Goal: Task Accomplishment & Management: Manage account settings

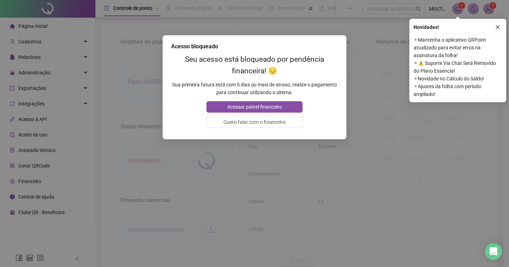
type input "**********"
type input "***"
type input "**********"
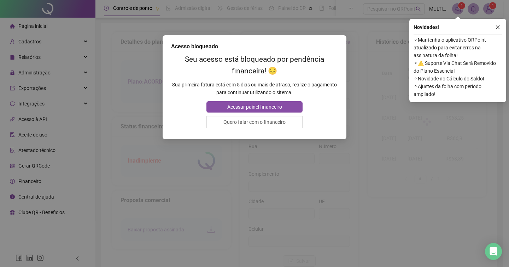
type input "**********"
type input "**"
type input "*********"
type input "**********"
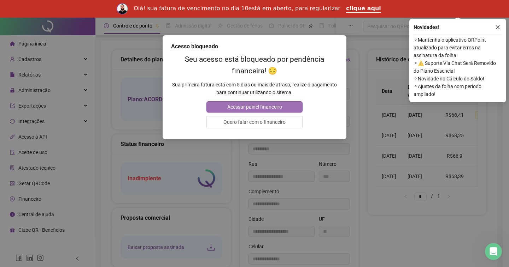
click at [264, 106] on span "Acessar painel financeiro" at bounding box center [254, 107] width 55 height 8
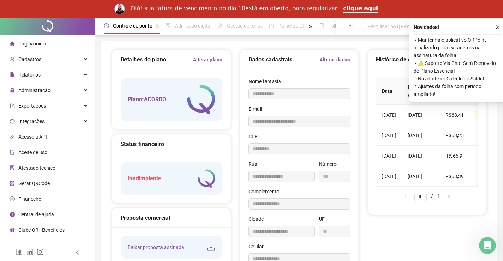
click at [495, 28] on icon "close" at bounding box center [497, 27] width 5 height 5
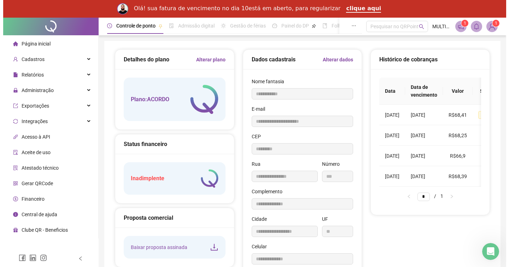
scroll to position [0, 60]
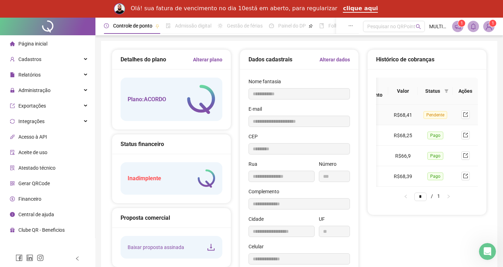
click at [467, 119] on td at bounding box center [464, 115] width 25 height 20
click at [466, 117] on icon "export" at bounding box center [465, 115] width 5 height 5
click at [473, 26] on icon "bell" at bounding box center [473, 26] width 6 height 6
click at [494, 26] on sup "1" at bounding box center [492, 23] width 7 height 7
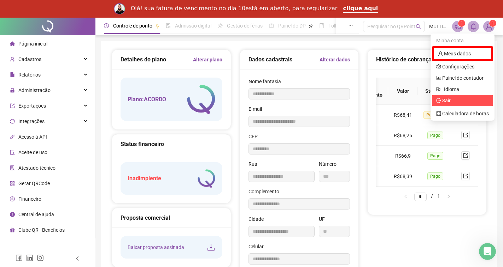
click at [447, 102] on span "Sair" at bounding box center [446, 101] width 8 height 6
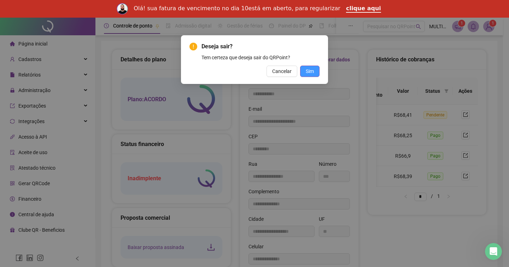
click at [313, 68] on span "Sim" at bounding box center [310, 71] width 8 height 8
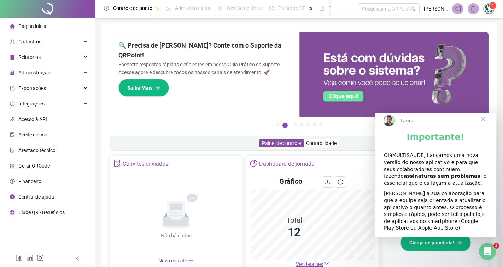
click at [484, 130] on span "Fechar" at bounding box center [482, 119] width 25 height 25
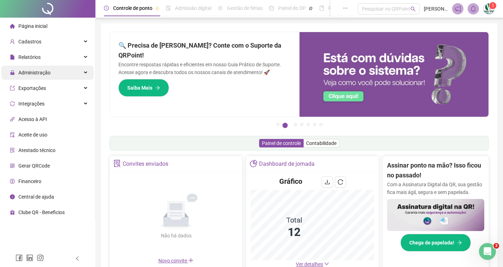
click at [48, 76] on span "Administração" at bounding box center [34, 73] width 32 height 6
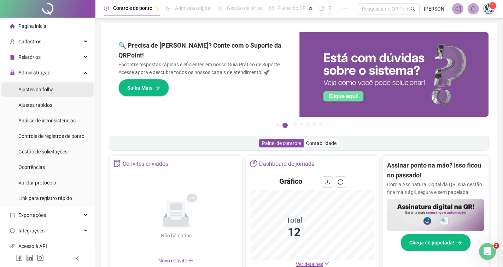
click at [55, 87] on li "Ajustes da folha" at bounding box center [47, 90] width 92 height 14
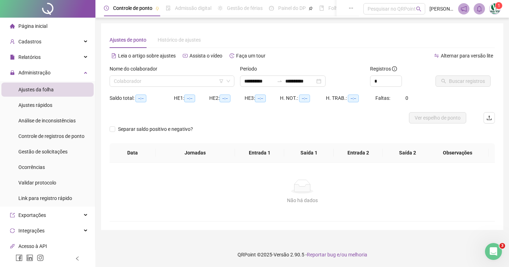
click at [177, 72] on div "Nome do colaborador" at bounding box center [171, 70] width 125 height 11
type input "**********"
click at [178, 77] on input "search" at bounding box center [169, 81] width 110 height 11
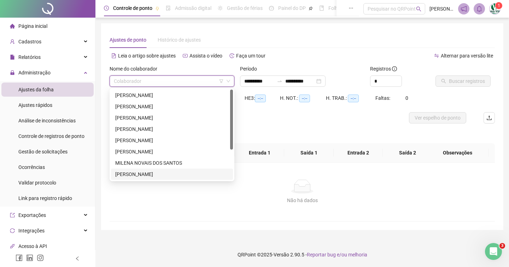
click at [144, 170] on div "[PERSON_NAME]" at bounding box center [172, 174] width 122 height 11
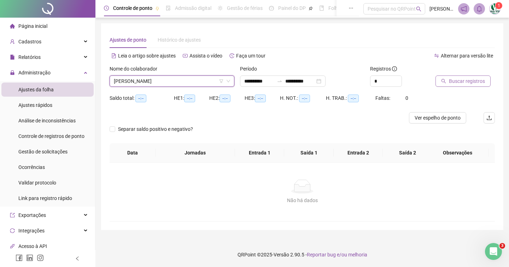
click at [474, 78] on span "Buscar registros" at bounding box center [467, 81] width 36 height 8
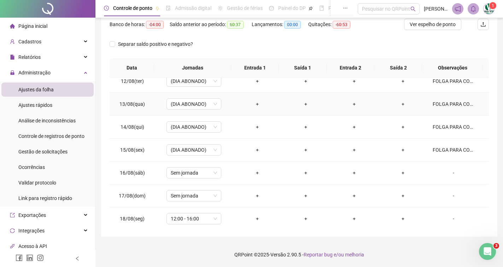
scroll to position [262, 0]
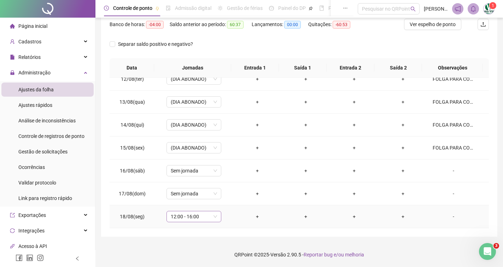
click at [205, 217] on span "12:00 - 16:00" at bounding box center [194, 217] width 46 height 11
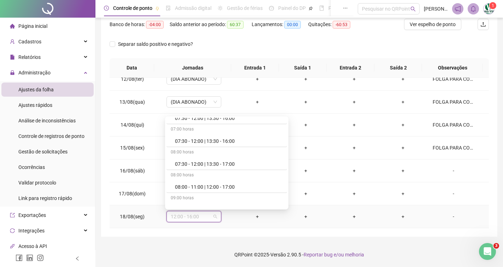
scroll to position [212, 0]
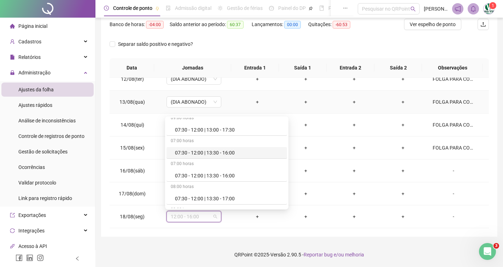
click at [318, 108] on td "+" at bounding box center [305, 102] width 48 height 23
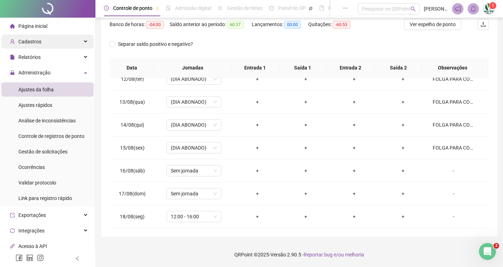
click at [56, 43] on div "Cadastros" at bounding box center [47, 42] width 92 height 14
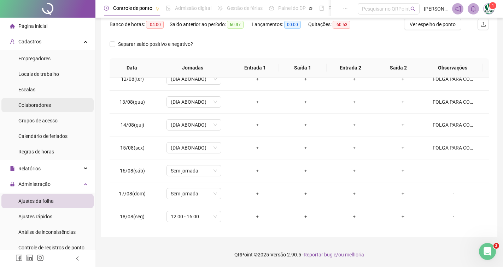
click at [56, 108] on li "Colaboradores" at bounding box center [47, 105] width 92 height 14
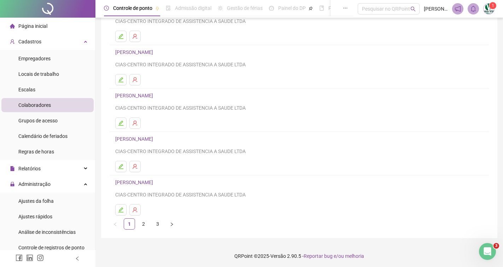
scroll to position [74, 0]
click at [139, 220] on li "2" at bounding box center [143, 222] width 11 height 11
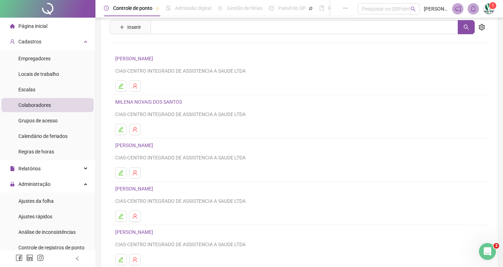
scroll to position [35, 0]
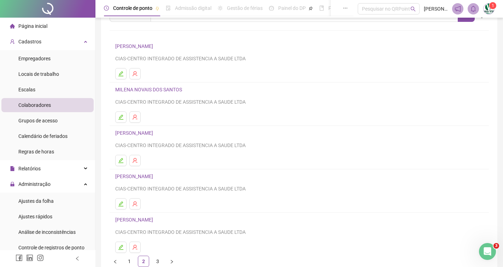
click at [147, 134] on link "[PERSON_NAME]" at bounding box center [135, 133] width 40 height 6
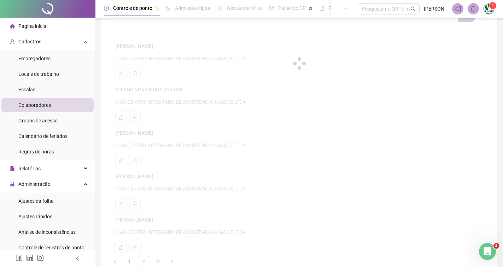
scroll to position [39, 0]
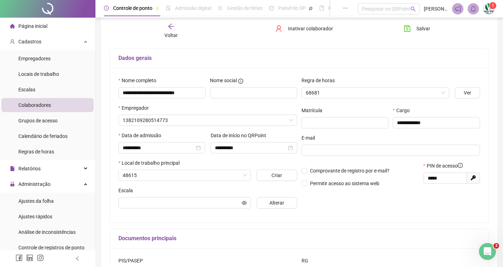
type input "********"
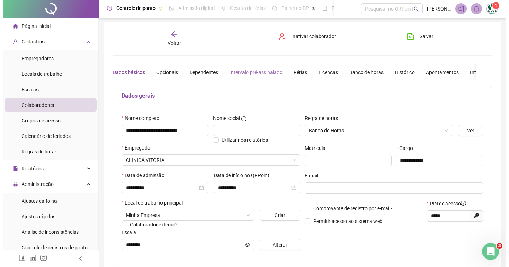
scroll to position [0, 0]
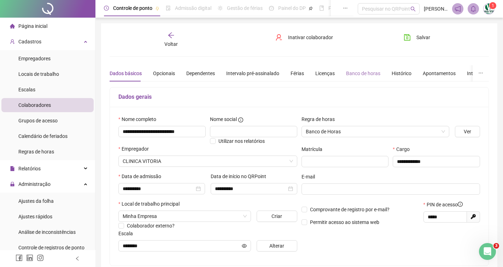
click at [351, 68] on div "Banco de horas" at bounding box center [363, 73] width 34 height 16
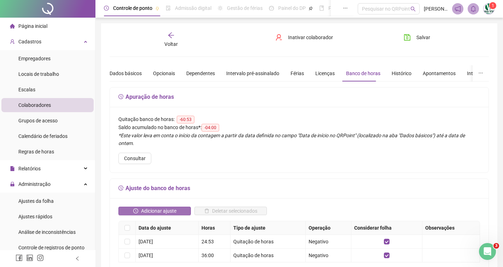
click at [159, 207] on span "Adicionar ajuste" at bounding box center [158, 211] width 35 height 8
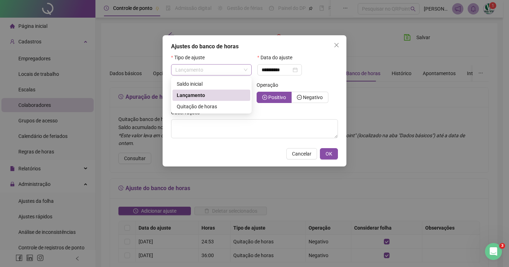
click at [208, 66] on span "Lançamento" at bounding box center [211, 70] width 72 height 11
click at [209, 106] on span "Quitação de horas" at bounding box center [197, 107] width 40 height 6
type input "**********"
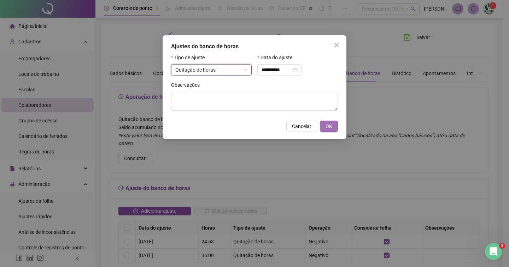
click at [333, 131] on button "OK" at bounding box center [329, 126] width 18 height 11
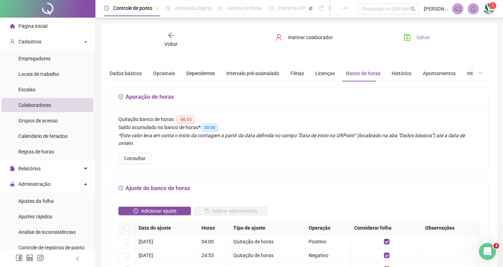
click at [417, 34] on span "Salvar" at bounding box center [423, 38] width 14 height 8
click at [62, 208] on li "Ajustes da folha" at bounding box center [47, 201] width 92 height 14
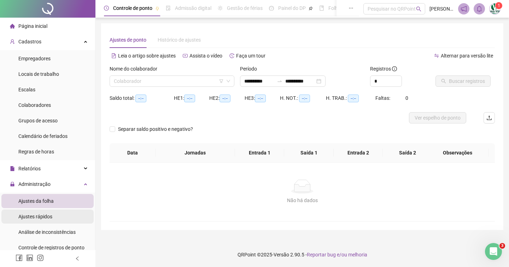
type input "**********"
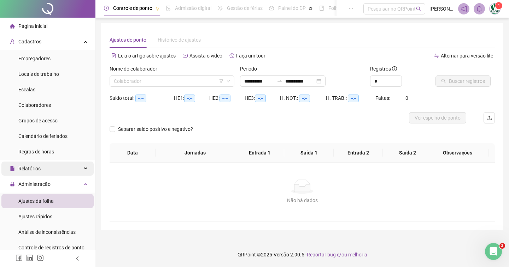
click at [54, 162] on div "Relatórios" at bounding box center [47, 169] width 92 height 14
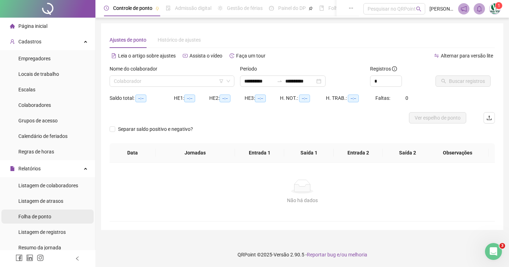
click at [49, 216] on span "Folha de ponto" at bounding box center [34, 217] width 33 height 6
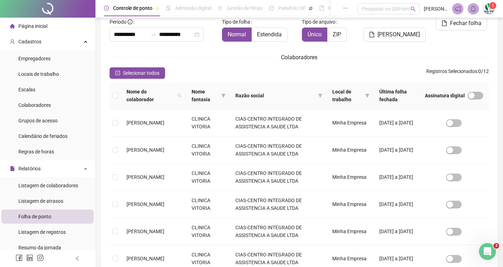
scroll to position [48, 0]
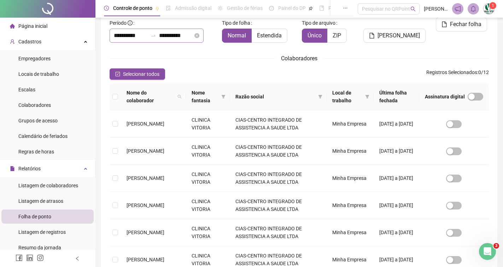
click at [189, 29] on div "**********" at bounding box center [156, 36] width 94 height 14
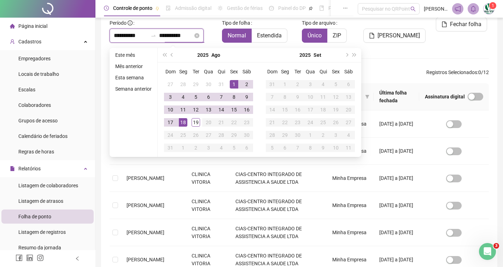
click at [188, 33] on input "**********" at bounding box center [176, 35] width 34 height 8
type input "**********"
click at [193, 123] on div "19" at bounding box center [195, 122] width 8 height 8
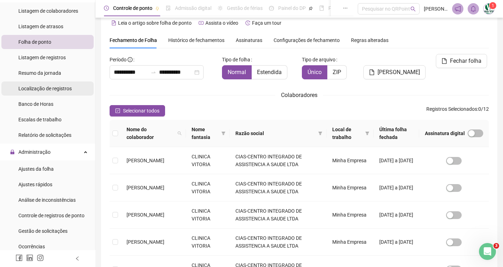
scroll to position [177, 0]
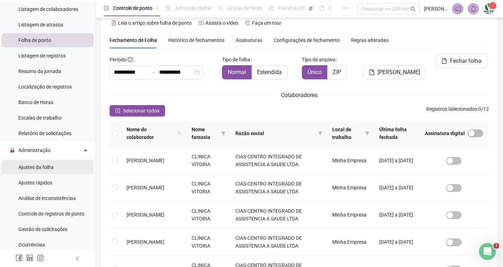
click at [60, 173] on li "Ajustes da folha" at bounding box center [47, 167] width 92 height 14
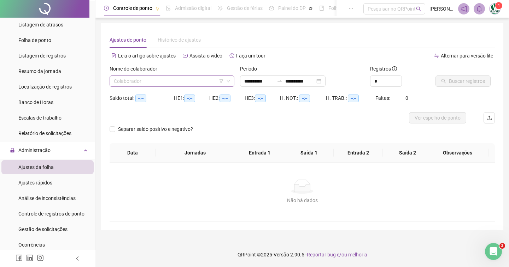
type input "**********"
click at [167, 78] on input "search" at bounding box center [169, 81] width 110 height 11
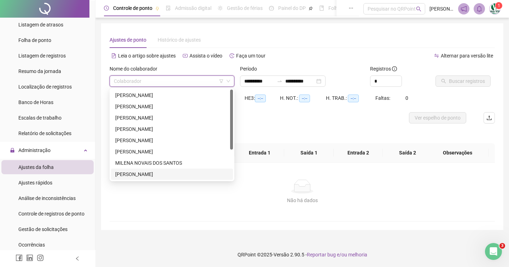
click at [145, 169] on div "[PERSON_NAME]" at bounding box center [172, 174] width 122 height 11
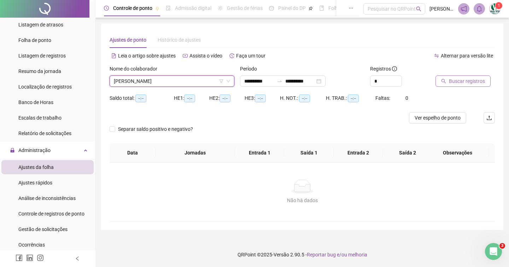
click at [451, 78] on span "Buscar registros" at bounding box center [467, 81] width 36 height 8
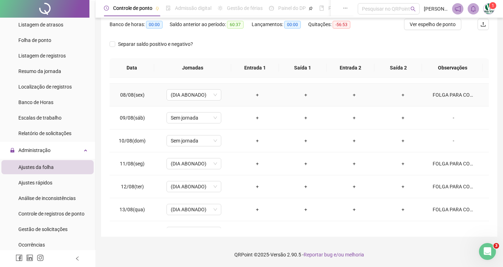
scroll to position [262, 0]
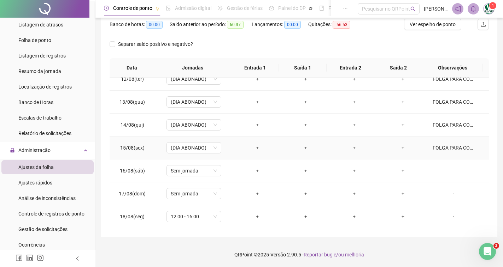
click at [450, 150] on div "FOLGA PARA COMPENSAÇÃO DE CARGA HORARIA" at bounding box center [453, 148] width 42 height 8
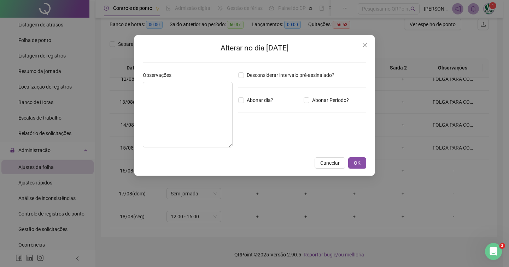
type textarea "**********"
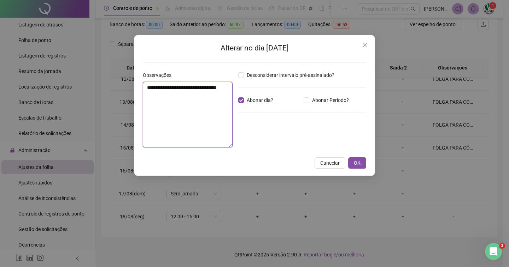
click at [183, 87] on textarea "**********" at bounding box center [188, 115] width 90 height 66
drag, startPoint x: 328, startPoint y: 167, endPoint x: 337, endPoint y: 167, distance: 8.8
click at [328, 167] on button "Cancelar" at bounding box center [329, 163] width 31 height 11
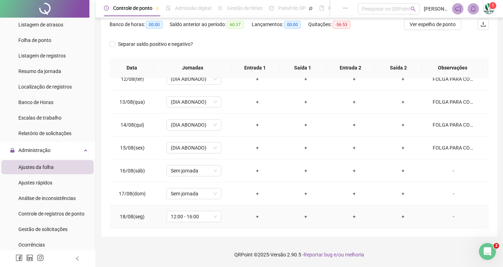
click at [441, 218] on div "-" at bounding box center [453, 217] width 42 height 8
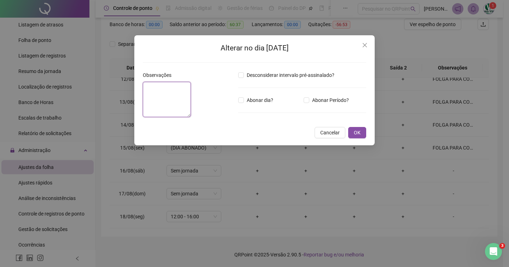
click at [184, 98] on textarea at bounding box center [167, 99] width 48 height 35
click at [362, 43] on icon "close" at bounding box center [365, 45] width 6 height 6
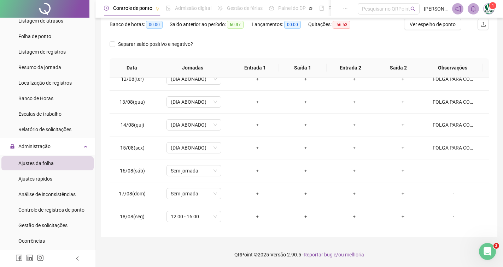
scroll to position [159, 0]
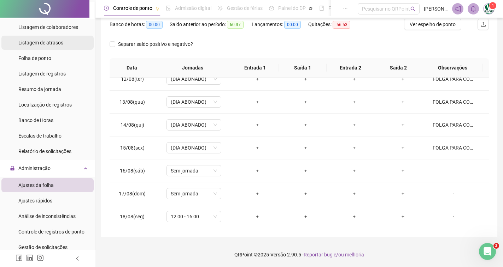
click at [53, 49] on div "Listagem de atrasos" at bounding box center [40, 43] width 45 height 14
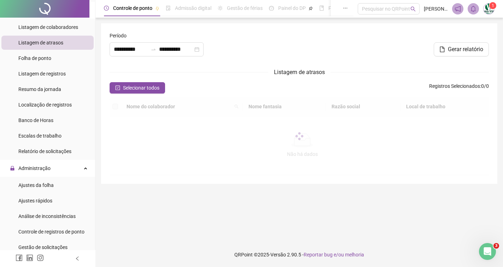
type input "**********"
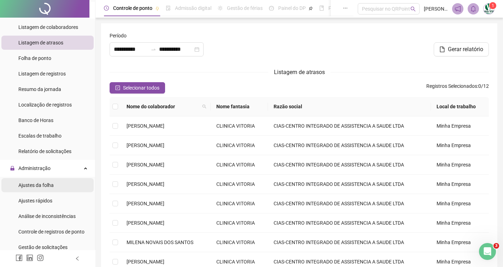
click at [46, 191] on div "Ajustes da folha" at bounding box center [35, 185] width 35 height 14
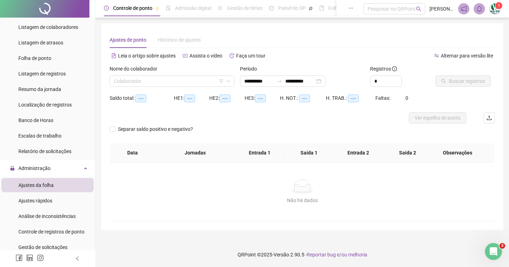
type input "**********"
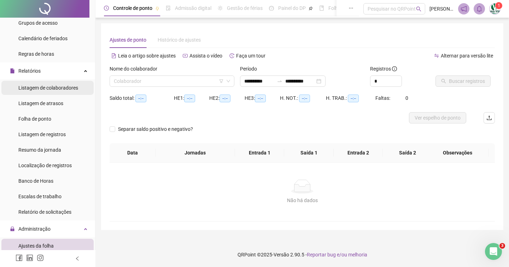
scroll to position [88, 0]
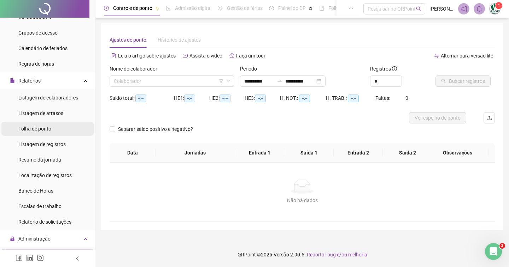
click at [43, 128] on span "Folha de ponto" at bounding box center [34, 129] width 33 height 6
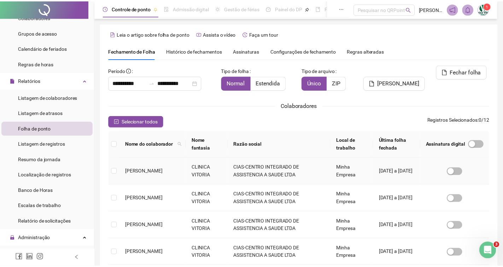
scroll to position [11, 0]
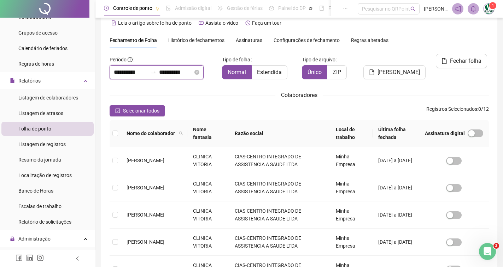
click at [172, 71] on input "**********" at bounding box center [176, 72] width 34 height 8
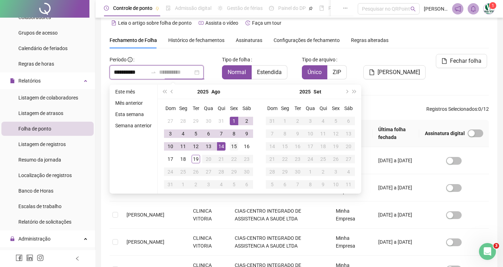
type input "**********"
click at [235, 144] on div "15" at bounding box center [234, 146] width 8 height 8
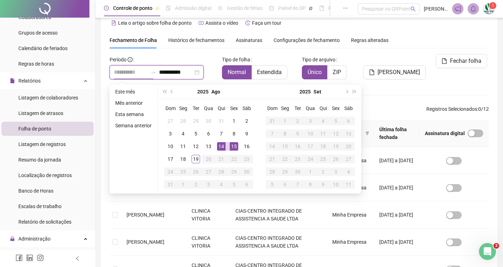
type input "**********"
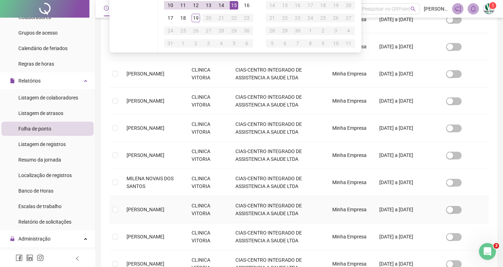
click at [159, 220] on tbody "[PERSON_NAME] CONTI CLINICA VITORIA CIAS-CENTRO INTEGRADO DE ASSISTENCIA A SAUD…" at bounding box center [298, 142] width 379 height 272
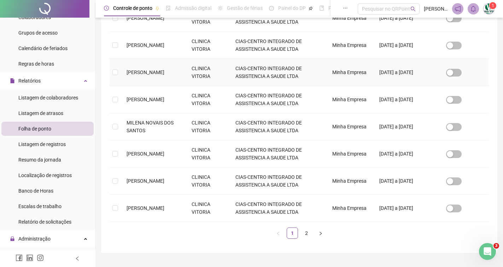
scroll to position [223, 0]
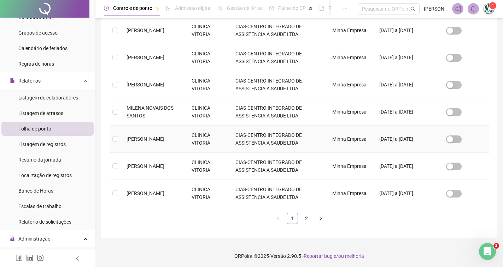
click at [156, 141] on span "[PERSON_NAME]" at bounding box center [145, 139] width 38 height 6
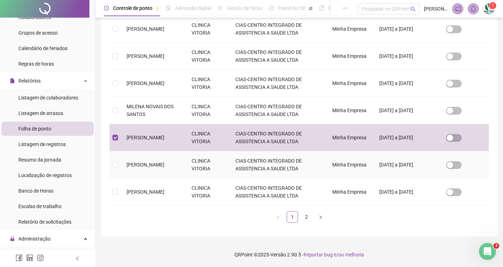
scroll to position [0, 0]
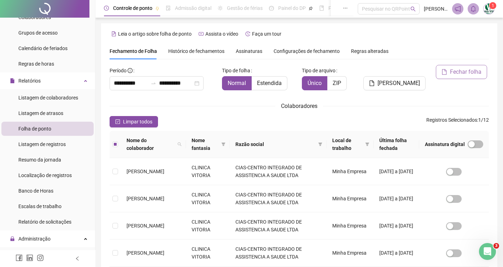
click at [463, 76] on span "Fechar folha" at bounding box center [465, 72] width 31 height 8
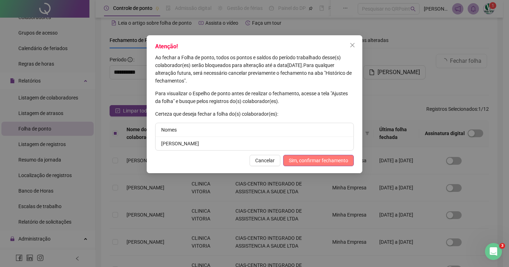
click at [338, 161] on span "Sim, confirmar fechamento" at bounding box center [318, 161] width 59 height 8
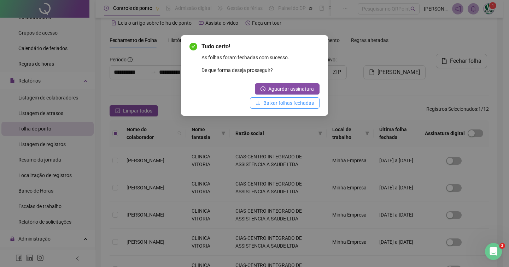
click at [303, 100] on span "Baixar folhas fechadas" at bounding box center [288, 103] width 51 height 8
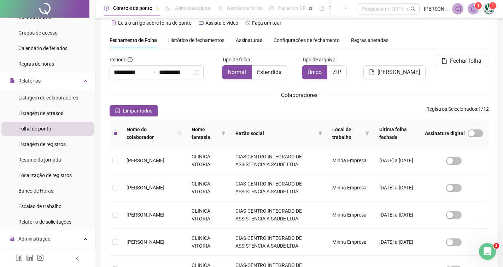
click at [472, 7] on icon "bell" at bounding box center [472, 9] width 5 height 6
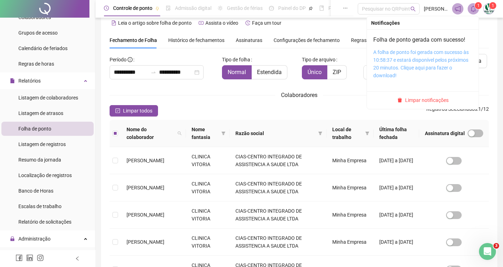
click at [416, 66] on link "A folha de ponto foi gerada com sucesso às 10:58:37 e estará disponível pelos p…" at bounding box center [420, 63] width 95 height 29
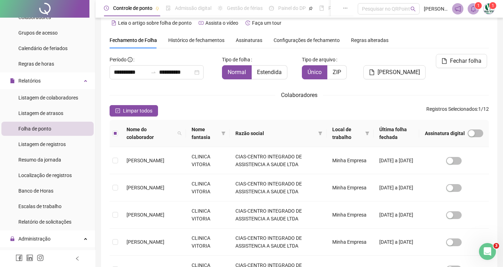
click at [186, 35] on div "Histórico de fechamentos" at bounding box center [196, 40] width 56 height 16
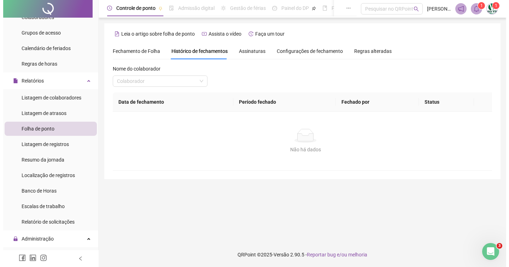
scroll to position [0, 0]
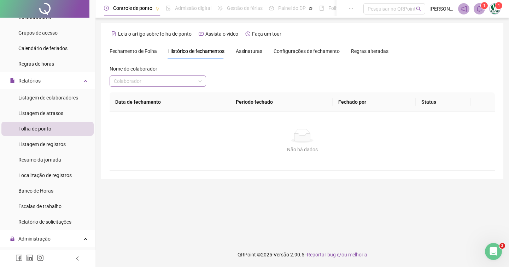
click at [146, 85] on input "search" at bounding box center [155, 81] width 82 height 11
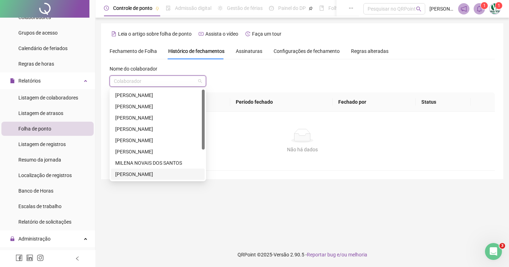
click at [150, 176] on div "[PERSON_NAME]" at bounding box center [157, 175] width 85 height 8
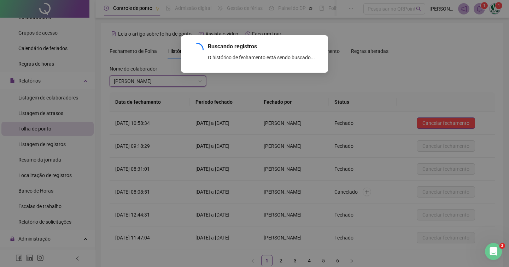
scroll to position [44, 0]
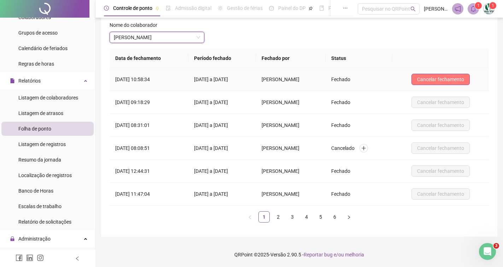
click at [426, 74] on button "Cancelar fechamento" at bounding box center [440, 79] width 58 height 11
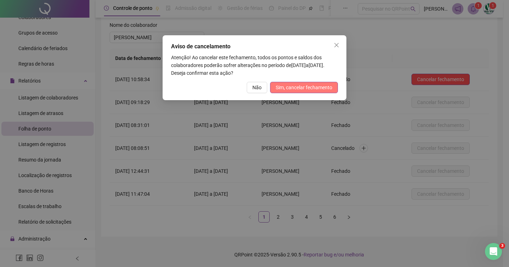
click at [299, 83] on button "Sim, cancelar fechamento" at bounding box center [304, 87] width 68 height 11
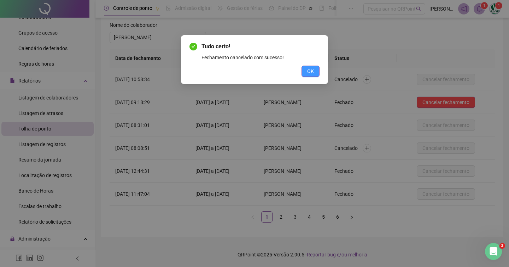
click at [310, 73] on span "OK" at bounding box center [310, 71] width 7 height 8
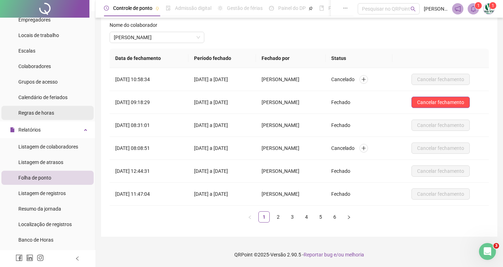
scroll to position [0, 0]
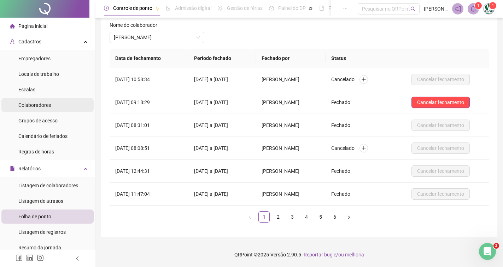
click at [23, 100] on div "Colaboradores" at bounding box center [34, 105] width 32 height 14
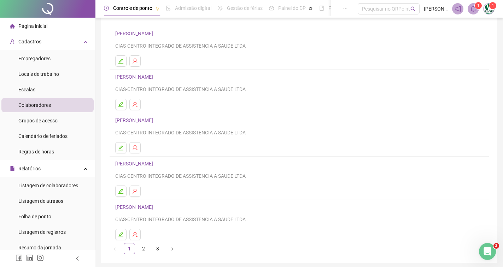
scroll to position [35, 0]
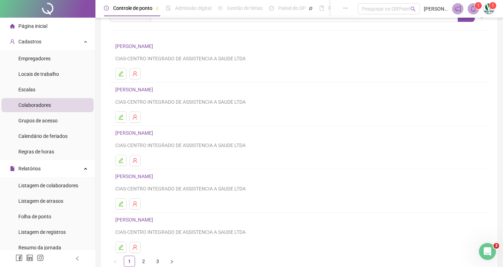
click at [142, 265] on link "2" at bounding box center [143, 261] width 11 height 11
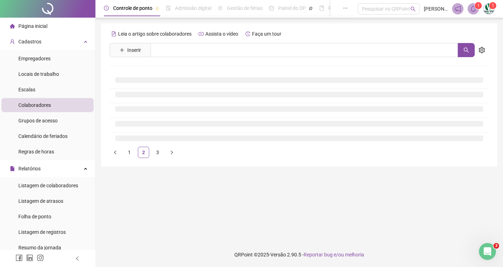
scroll to position [0, 0]
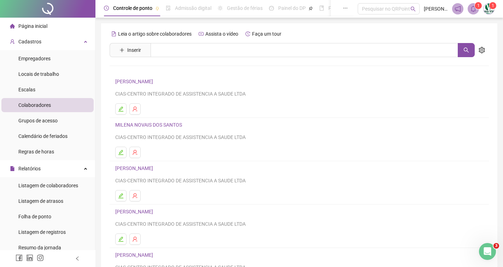
click at [155, 170] on link "[PERSON_NAME]" at bounding box center [135, 169] width 40 height 6
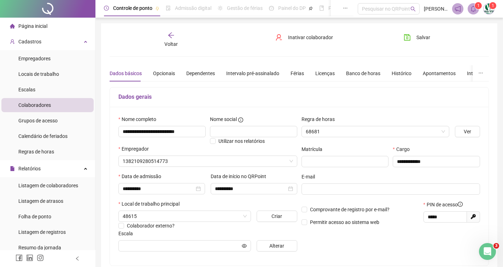
type input "********"
click at [186, 69] on div "Dependentes" at bounding box center [200, 73] width 29 height 16
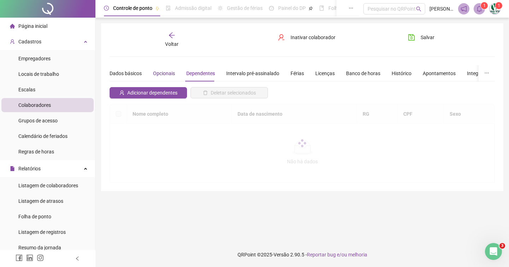
click at [168, 72] on div "Opcionais" at bounding box center [164, 74] width 22 height 8
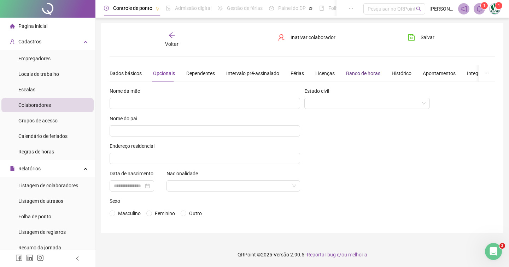
click at [354, 71] on div "Banco de horas" at bounding box center [363, 74] width 34 height 8
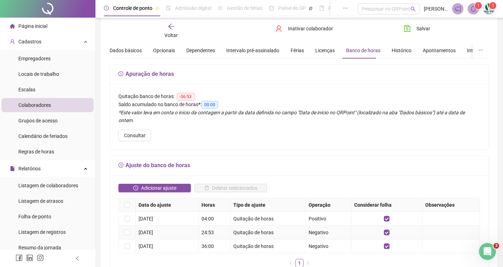
scroll to position [35, 0]
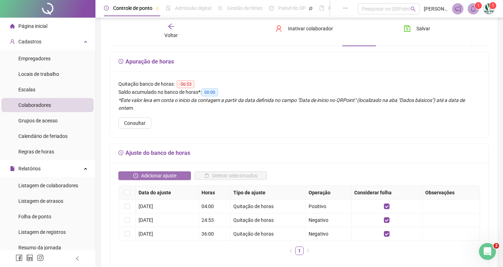
click at [168, 172] on span "Adicionar ajuste" at bounding box center [158, 176] width 35 height 8
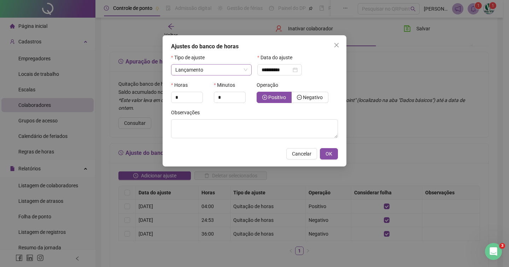
click at [211, 73] on span "Lançamento" at bounding box center [211, 70] width 72 height 11
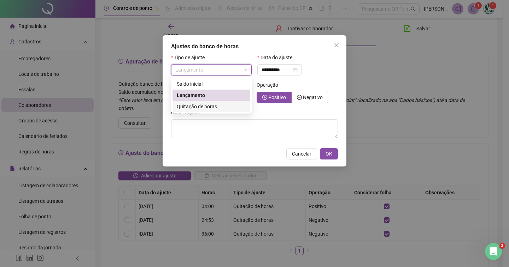
click at [211, 106] on span "Quitação de horas" at bounding box center [197, 107] width 40 height 6
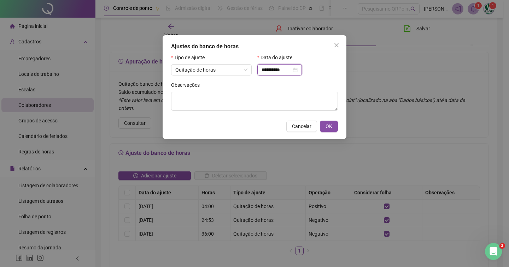
click at [274, 70] on input "**********" at bounding box center [276, 70] width 30 height 8
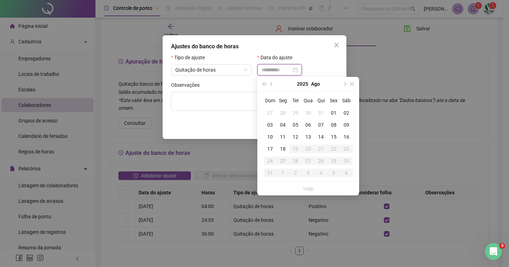
type input "**********"
click at [280, 146] on div "18" at bounding box center [282, 149] width 13 height 8
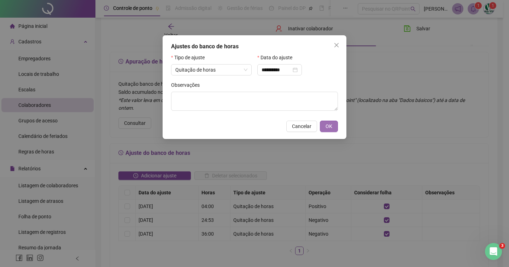
click at [333, 121] on button "OK" at bounding box center [329, 126] width 18 height 11
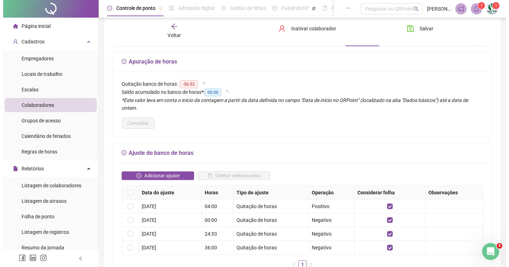
scroll to position [0, 0]
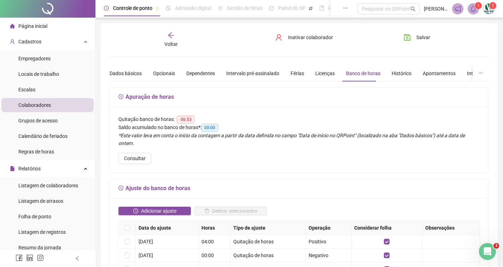
click at [413, 33] on button "Salvar" at bounding box center [416, 37] width 37 height 11
drag, startPoint x: 47, startPoint y: 211, endPoint x: 101, endPoint y: 203, distance: 54.9
click at [48, 211] on div "Folha de ponto" at bounding box center [34, 217] width 33 height 14
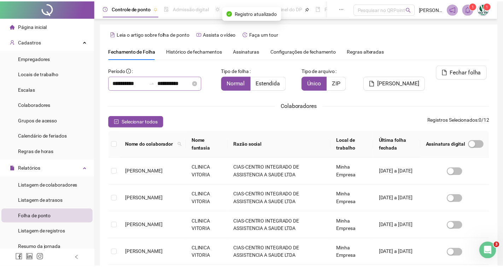
scroll to position [11, 0]
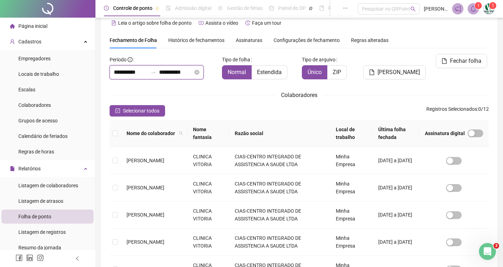
click at [173, 71] on input "**********" at bounding box center [176, 72] width 34 height 8
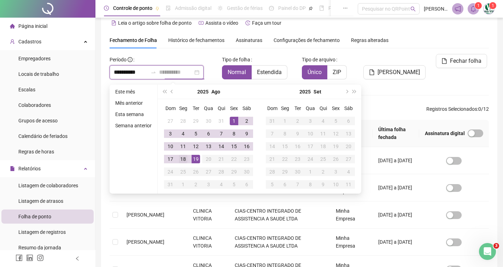
type input "**********"
click at [183, 156] on div "18" at bounding box center [183, 159] width 8 height 8
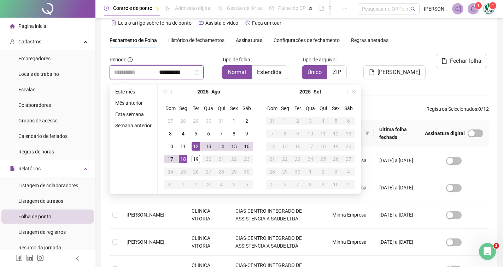
type input "**********"
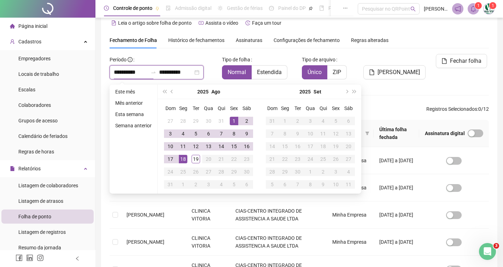
type input "**********"
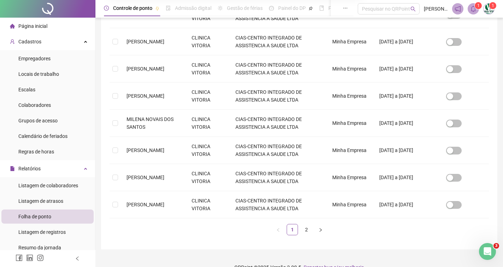
scroll to position [223, 0]
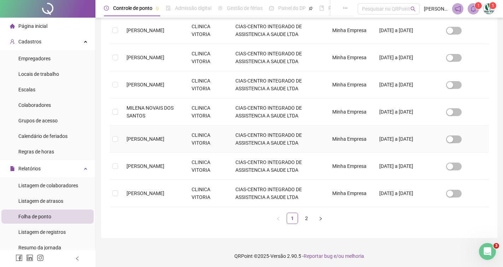
click at [149, 128] on td "[PERSON_NAME]" at bounding box center [153, 139] width 65 height 27
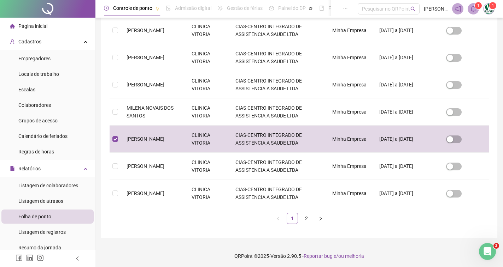
scroll to position [11, 0]
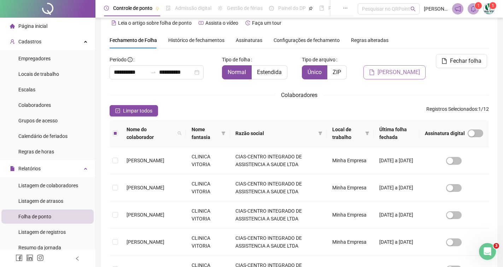
click at [414, 68] on span "[PERSON_NAME]" at bounding box center [398, 72] width 42 height 8
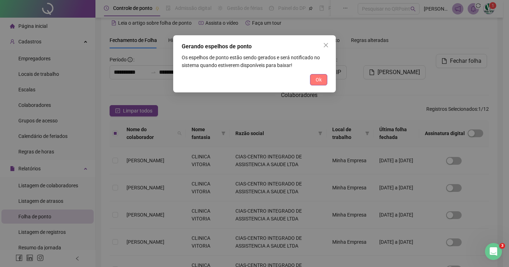
click at [318, 83] on span "Ok" at bounding box center [318, 80] width 6 height 8
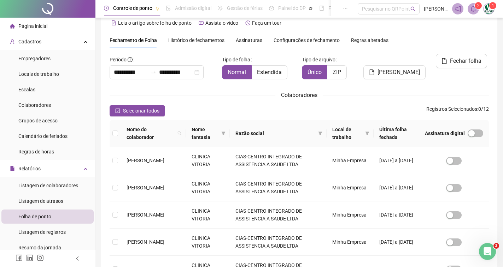
click at [473, 10] on icon "bell" at bounding box center [473, 9] width 6 height 6
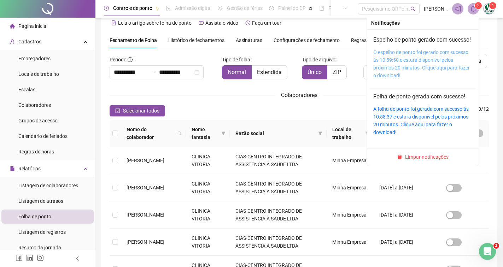
click at [436, 62] on link "O espelho de ponto foi gerado com sucesso às 10:59:50 e estará disponível pelos…" at bounding box center [421, 63] width 96 height 29
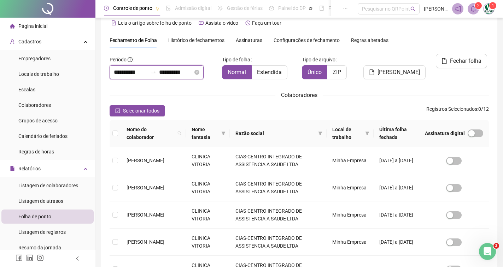
click at [174, 73] on input "**********" at bounding box center [176, 72] width 34 height 8
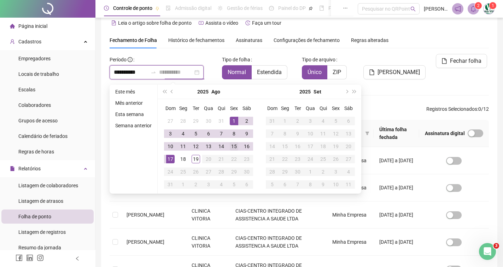
type input "**********"
click at [233, 146] on div "15" at bounding box center [234, 146] width 8 height 8
type input "**********"
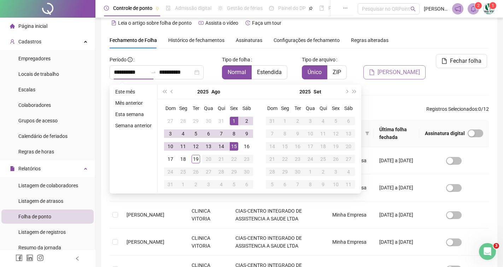
click at [392, 68] on span "[PERSON_NAME]" at bounding box center [398, 72] width 42 height 8
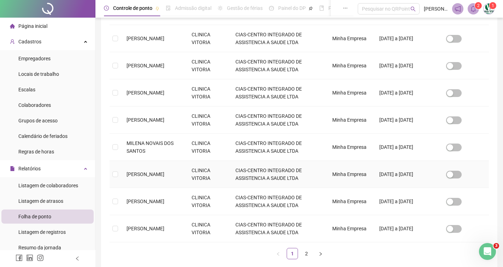
click at [137, 176] on span "[PERSON_NAME]" at bounding box center [145, 175] width 38 height 6
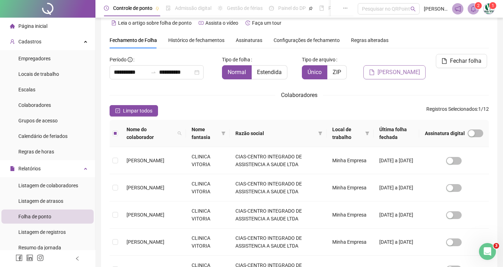
click at [411, 68] on span "[PERSON_NAME]" at bounding box center [398, 72] width 42 height 8
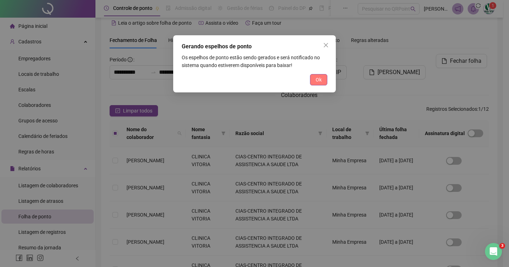
click at [315, 81] on button "Ok" at bounding box center [318, 79] width 17 height 11
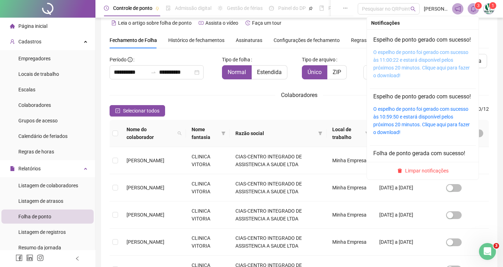
click at [423, 69] on link "O espelho de ponto foi gerado com sucesso às 11:00:22 e estará disponível pelos…" at bounding box center [421, 63] width 96 height 29
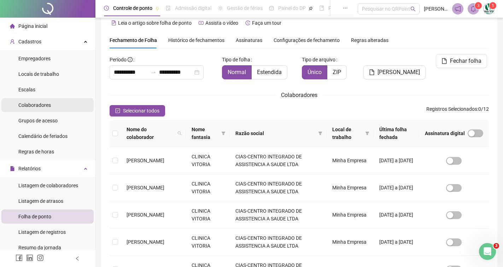
click at [59, 104] on li "Colaboradores" at bounding box center [47, 105] width 92 height 14
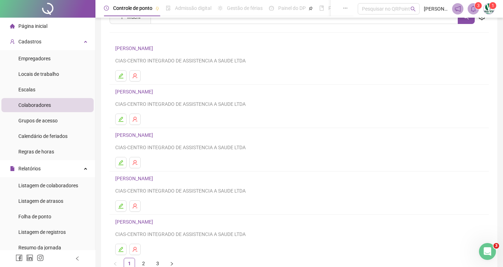
scroll to position [71, 0]
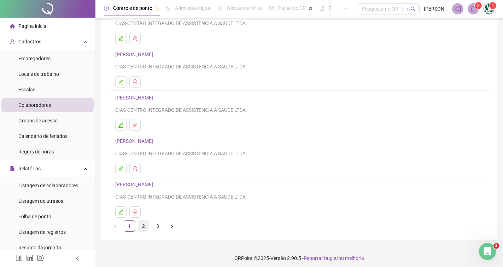
click at [138, 228] on link "2" at bounding box center [143, 226] width 11 height 11
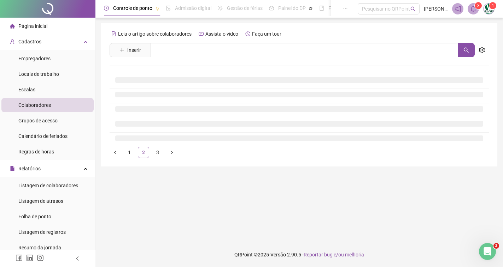
scroll to position [0, 0]
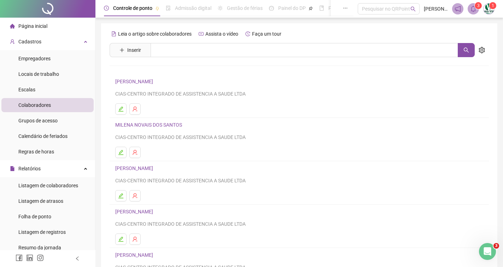
click at [155, 168] on link "[PERSON_NAME]" at bounding box center [135, 169] width 40 height 6
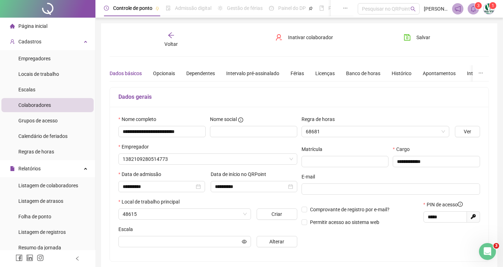
type input "********"
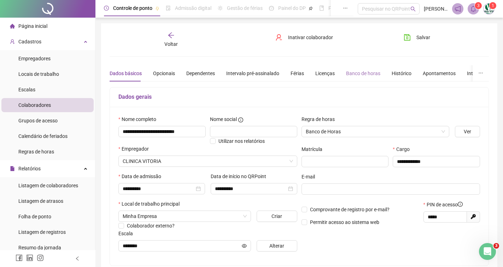
click at [350, 68] on div "Banco de horas" at bounding box center [363, 73] width 34 height 16
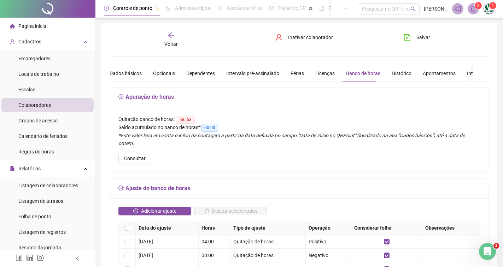
click at [167, 208] on div "Adicionar ajuste" at bounding box center [155, 214] width 76 height 14
click at [167, 207] on div "Adicionar ajuste" at bounding box center [155, 214] width 76 height 14
click at [167, 207] on span "Adicionar ajuste" at bounding box center [158, 211] width 35 height 8
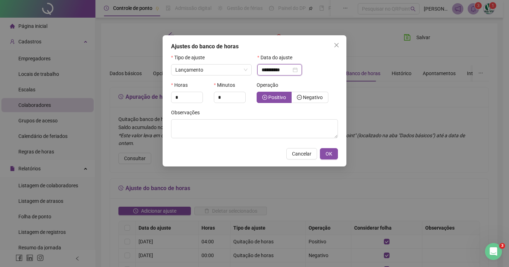
click at [266, 72] on input "**********" at bounding box center [276, 70] width 30 height 8
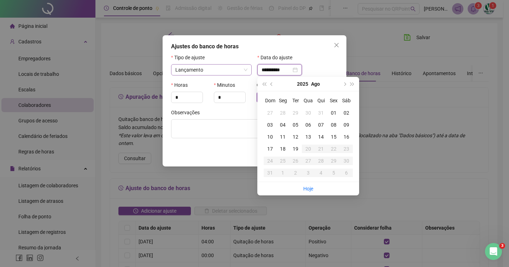
click at [216, 74] on span "Lançamento" at bounding box center [211, 70] width 72 height 11
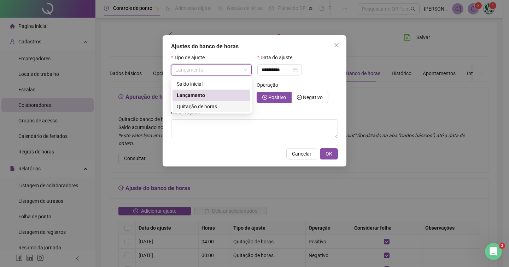
click at [217, 107] on div "Quitação de horas" at bounding box center [211, 107] width 69 height 8
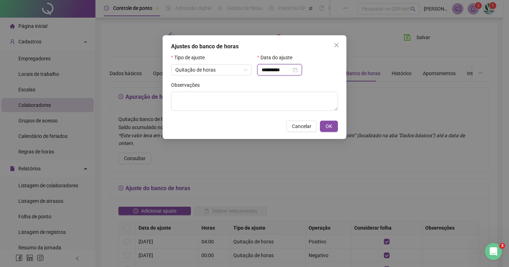
click at [273, 71] on input "**********" at bounding box center [276, 70] width 30 height 8
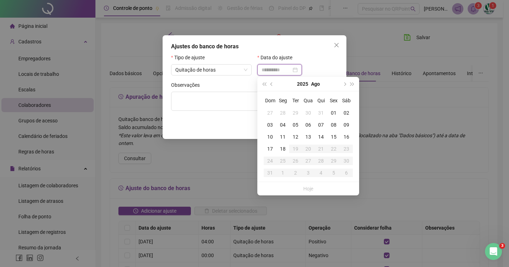
type input "**********"
click at [330, 136] on div "15" at bounding box center [333, 137] width 13 height 8
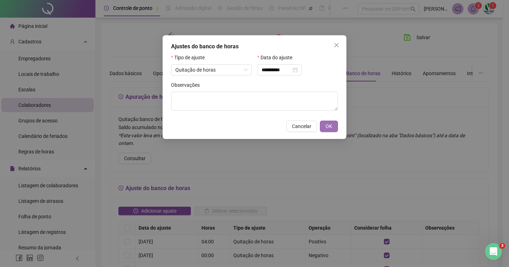
click at [330, 128] on span "OK" at bounding box center [328, 127] width 7 height 8
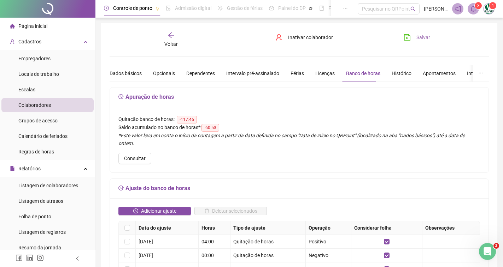
click at [409, 37] on icon "save" at bounding box center [406, 37] width 7 height 7
click at [46, 221] on div "Folha de ponto" at bounding box center [34, 217] width 33 height 14
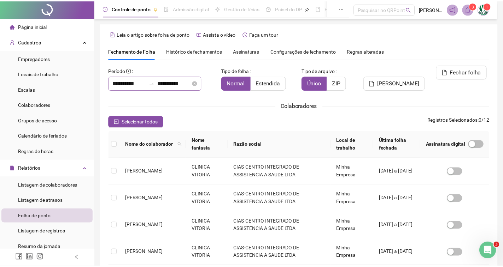
scroll to position [11, 0]
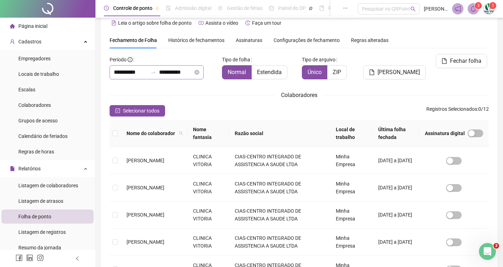
click at [178, 78] on div "**********" at bounding box center [156, 72] width 94 height 14
click at [184, 73] on input "**********" at bounding box center [176, 72] width 34 height 8
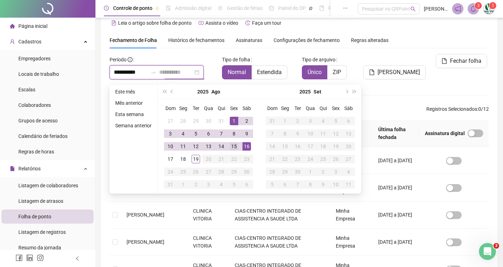
type input "**********"
click at [233, 146] on div "15" at bounding box center [234, 146] width 8 height 8
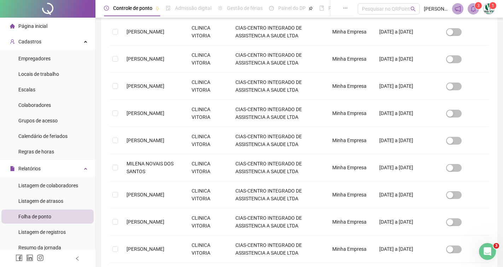
scroll to position [188, 0]
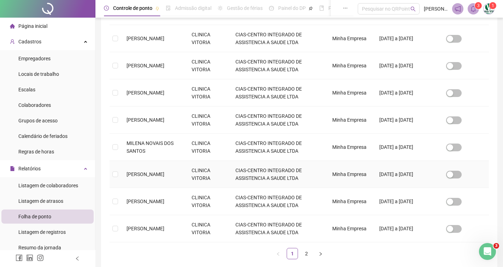
click at [138, 176] on span "[PERSON_NAME]" at bounding box center [145, 175] width 38 height 6
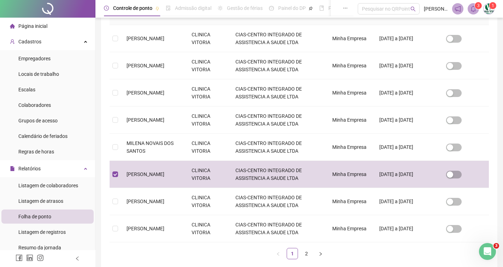
scroll to position [11, 0]
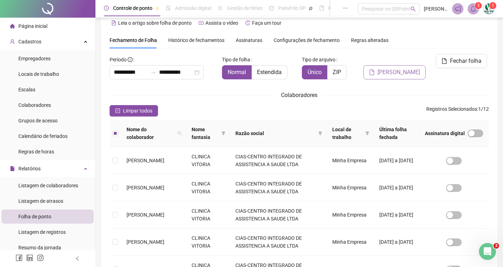
click at [414, 66] on button "[PERSON_NAME]" at bounding box center [394, 72] width 62 height 14
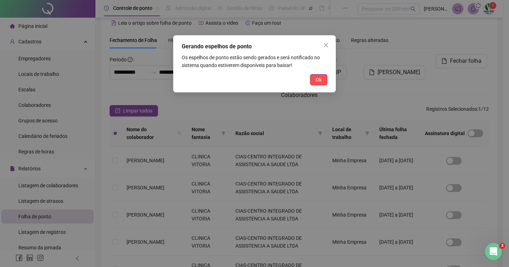
click at [314, 76] on button "Ok" at bounding box center [318, 79] width 17 height 11
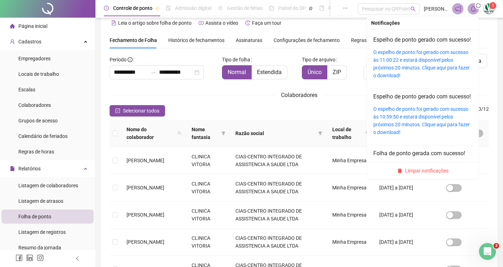
click at [471, 6] on icon "bell" at bounding box center [473, 9] width 6 height 6
click at [418, 64] on link "O espelho de ponto foi gerado com sucesso às 11:01:28 e estará disponível pelos…" at bounding box center [421, 63] width 96 height 29
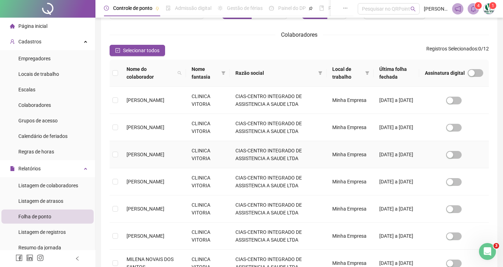
scroll to position [117, 0]
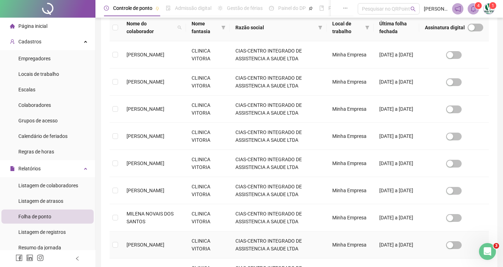
click at [126, 245] on td "[PERSON_NAME]" at bounding box center [153, 245] width 65 height 27
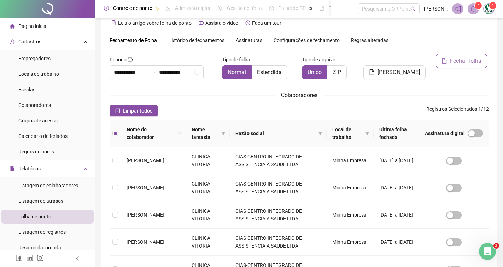
click at [461, 57] on span "Fechar folha" at bounding box center [465, 61] width 31 height 8
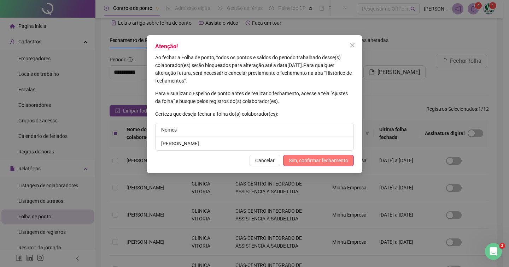
click at [337, 155] on button "Sim, confirmar fechamento" at bounding box center [318, 160] width 71 height 11
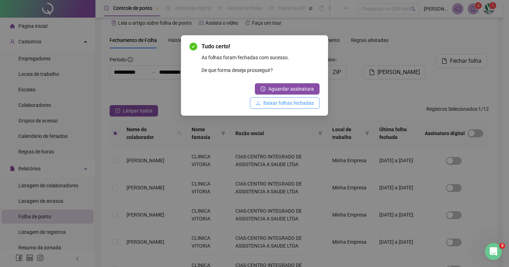
click at [309, 102] on span "Baixar folhas fechadas" at bounding box center [288, 103] width 51 height 8
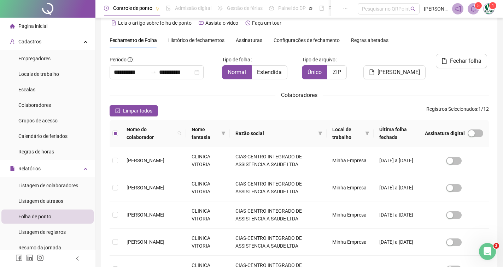
click at [473, 13] on span at bounding box center [472, 8] width 11 height 11
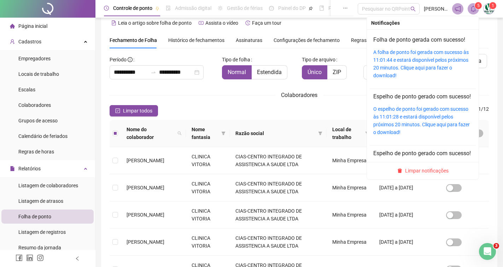
click at [428, 63] on div "A folha de ponto foi gerada com sucesso às 11:01:44 e estará disponível pelos p…" at bounding box center [422, 63] width 99 height 31
click at [423, 55] on link "A folha de ponto foi gerada com sucesso às 11:01:44 e estará disponível pelos p…" at bounding box center [420, 63] width 95 height 29
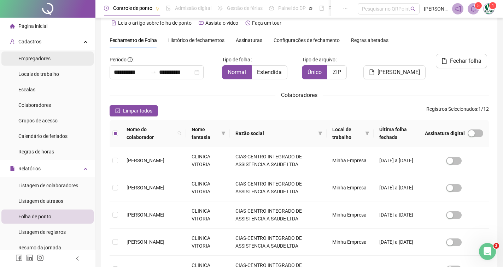
click at [51, 60] on li "Empregadores" at bounding box center [47, 59] width 92 height 14
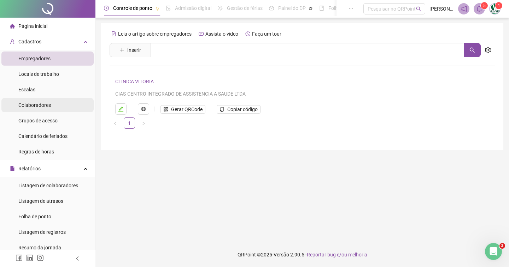
click at [43, 106] on span "Colaboradores" at bounding box center [34, 105] width 32 height 6
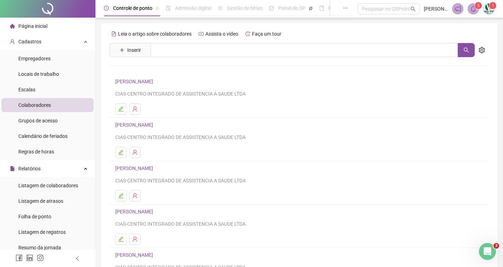
scroll to position [71, 0]
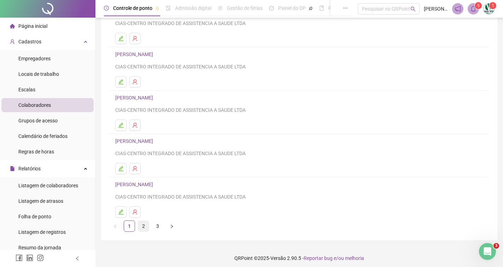
click at [141, 231] on link "2" at bounding box center [143, 226] width 11 height 11
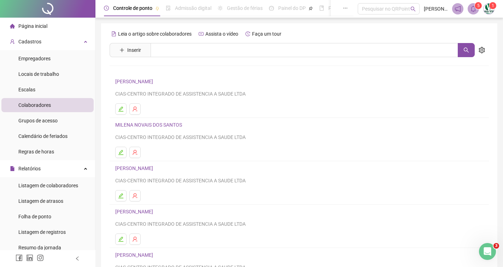
scroll to position [35, 0]
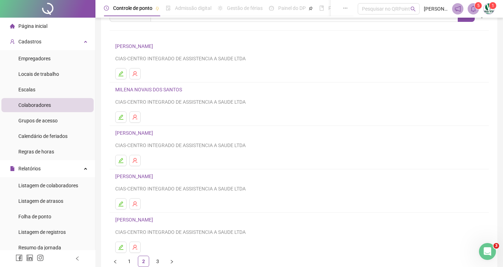
click at [153, 133] on link "[PERSON_NAME]" at bounding box center [135, 133] width 40 height 6
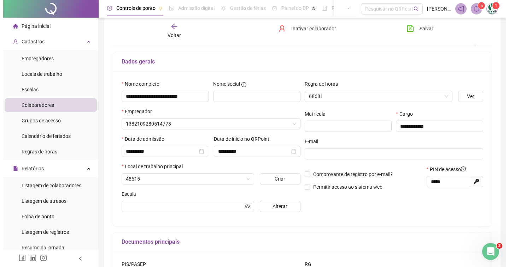
scroll to position [39, 0]
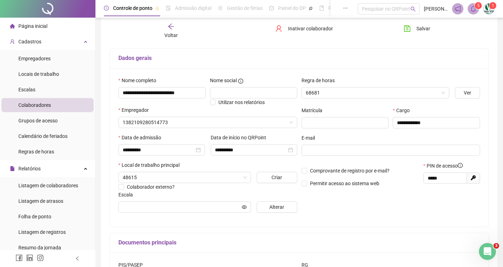
type input "********"
click at [309, 28] on span "Inativar colaborador" at bounding box center [310, 29] width 45 height 8
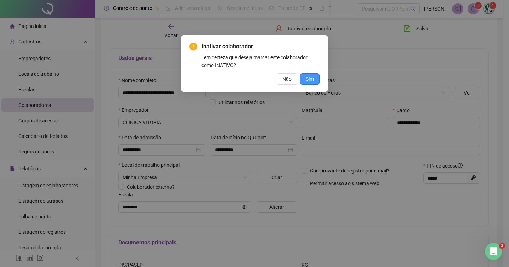
click at [307, 78] on span "Sim" at bounding box center [310, 79] width 8 height 8
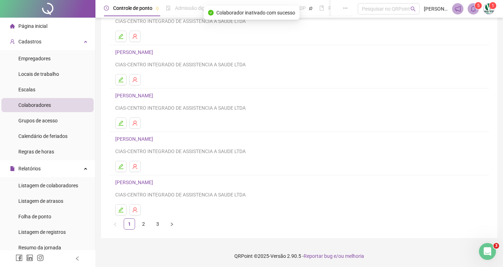
scroll to position [74, 0]
click at [155, 222] on link "3" at bounding box center [157, 223] width 11 height 11
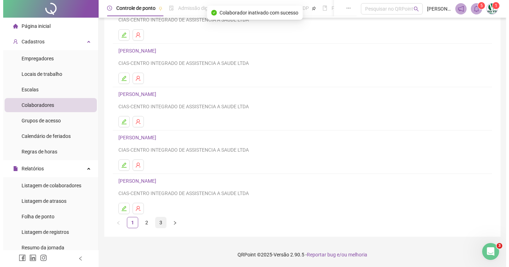
scroll to position [0, 0]
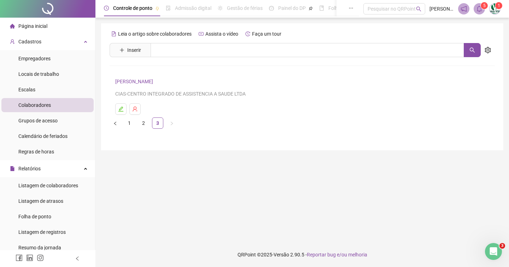
click at [155, 81] on link "[PERSON_NAME]" at bounding box center [135, 82] width 40 height 6
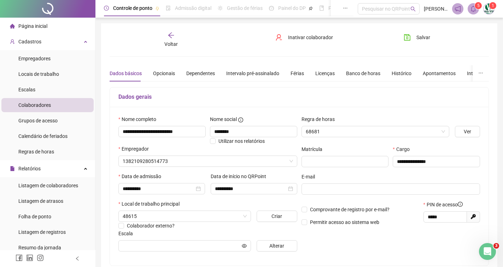
type input "**********"
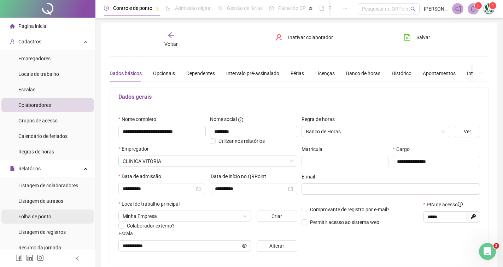
click at [45, 214] on span "Folha de ponto" at bounding box center [34, 217] width 33 height 6
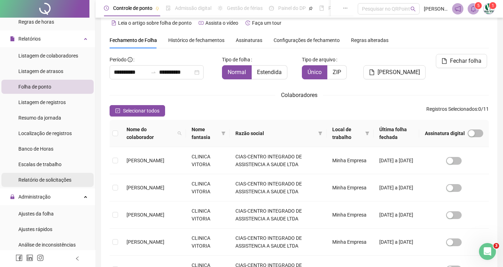
scroll to position [141, 0]
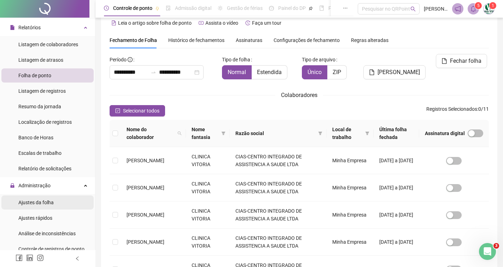
click at [41, 205] on span "Ajustes da folha" at bounding box center [35, 203] width 35 height 6
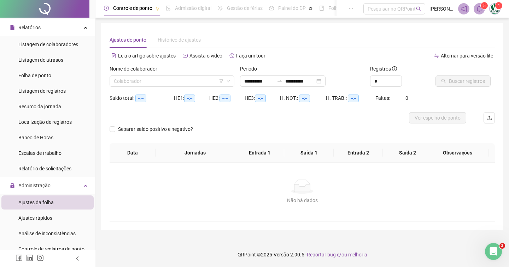
type input "**********"
click at [204, 85] on input "search" at bounding box center [169, 81] width 110 height 11
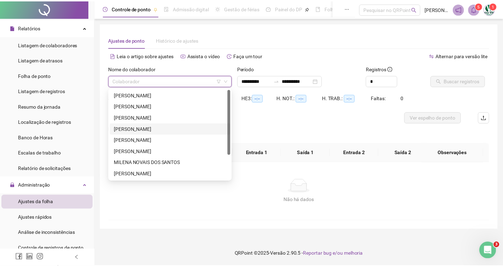
scroll to position [34, 0]
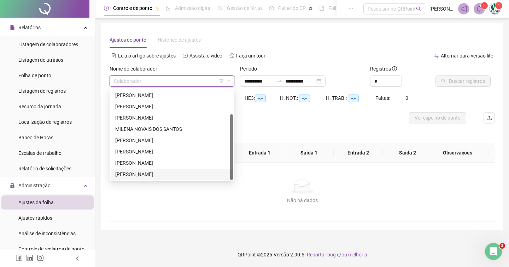
click at [171, 177] on div "[PERSON_NAME]" at bounding box center [171, 175] width 113 height 8
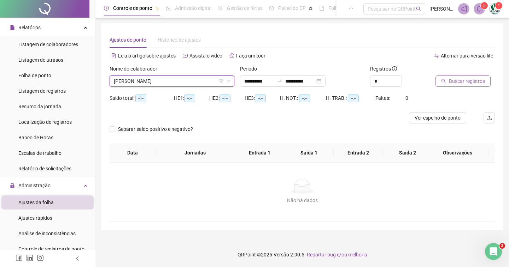
click at [454, 83] on span "Buscar registros" at bounding box center [467, 81] width 36 height 8
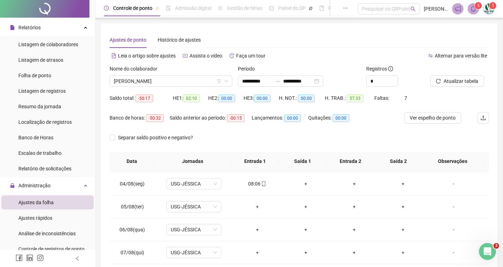
scroll to position [71, 0]
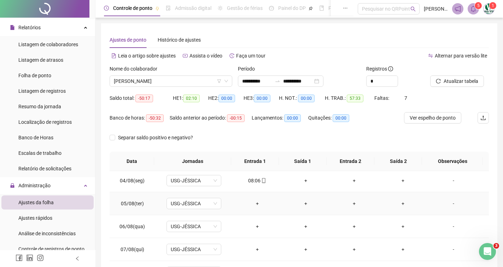
click at [450, 201] on div "-" at bounding box center [453, 204] width 42 height 8
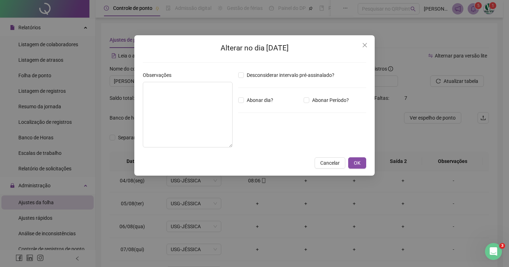
click at [363, 46] on icon "close" at bounding box center [365, 45] width 6 height 6
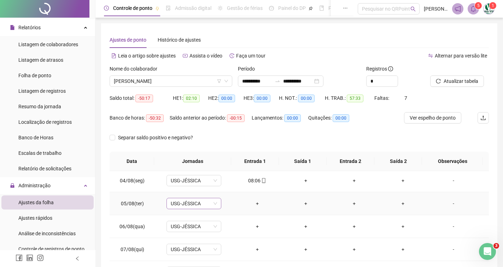
click at [217, 207] on div "USG-JÉSSICA" at bounding box center [193, 203] width 55 height 11
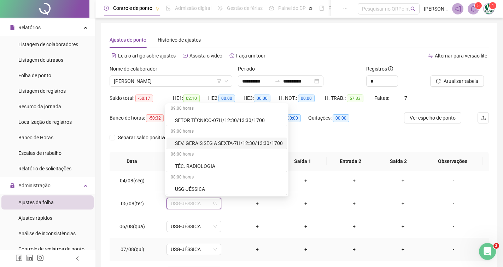
scroll to position [94, 0]
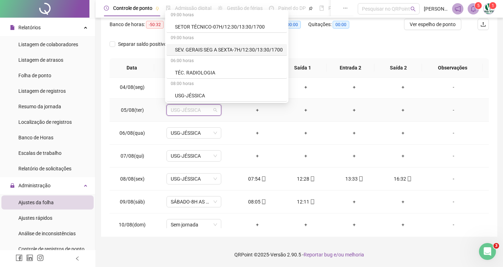
click at [459, 103] on td "-" at bounding box center [458, 110] width 62 height 23
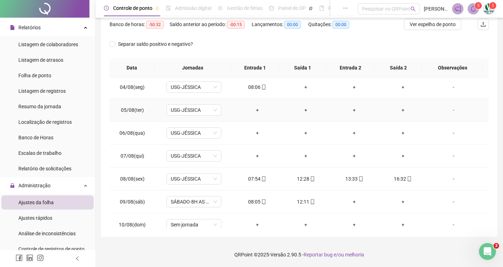
click at [451, 111] on div "-" at bounding box center [453, 110] width 42 height 8
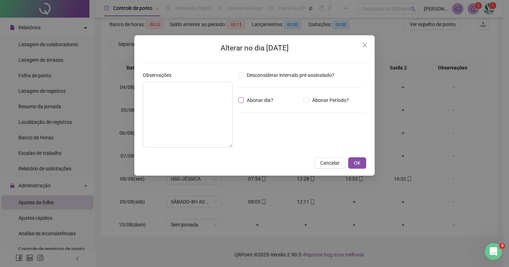
click at [252, 100] on span "Abonar dia?" at bounding box center [260, 100] width 32 height 8
click at [269, 107] on div "Desconsiderar intervalo pré-assinalado? Abonar dia? Abonar Período? Horas a abo…" at bounding box center [302, 112] width 134 height 82
click at [269, 103] on span "Abonar dia?" at bounding box center [260, 100] width 32 height 8
click at [204, 90] on textarea at bounding box center [188, 115] width 90 height 66
click at [362, 47] on icon "close" at bounding box center [365, 45] width 6 height 6
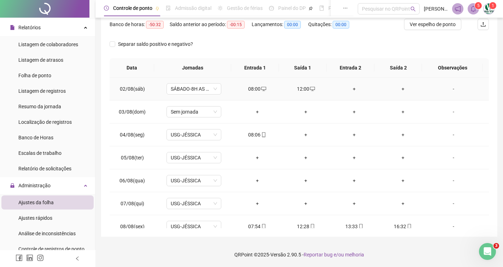
scroll to position [35, 0]
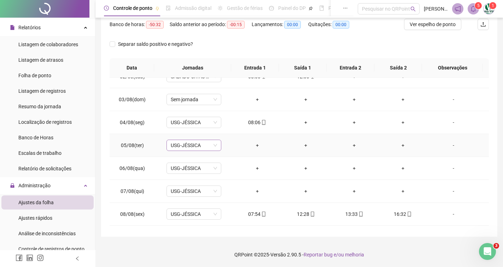
click at [180, 146] on span "USG-JÉSSICA" at bounding box center [194, 145] width 46 height 11
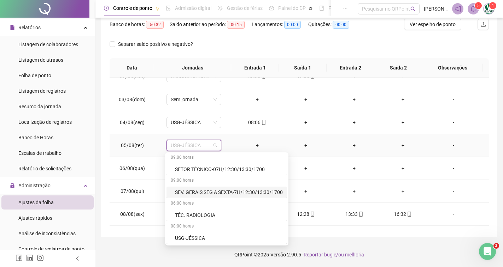
click at [250, 141] on td "+" at bounding box center [257, 145] width 48 height 23
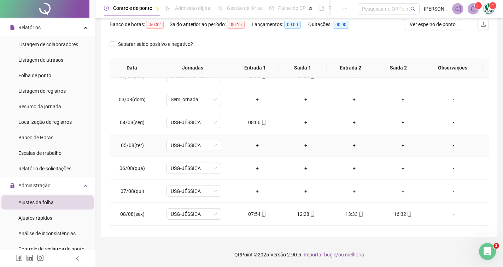
click at [254, 143] on div "+" at bounding box center [256, 146] width 37 height 8
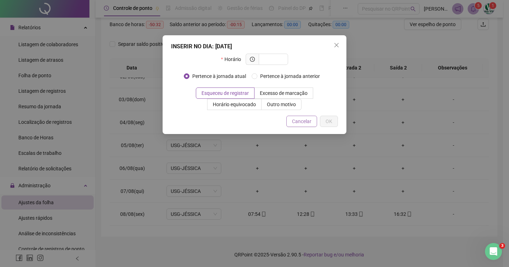
click at [296, 122] on span "Cancelar" at bounding box center [301, 122] width 19 height 8
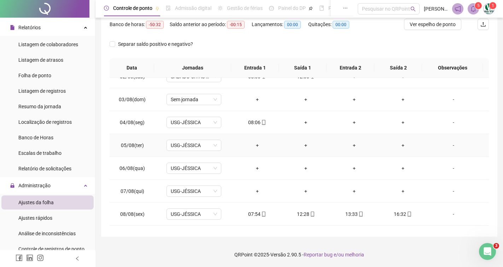
click at [449, 147] on div "-" at bounding box center [453, 146] width 42 height 8
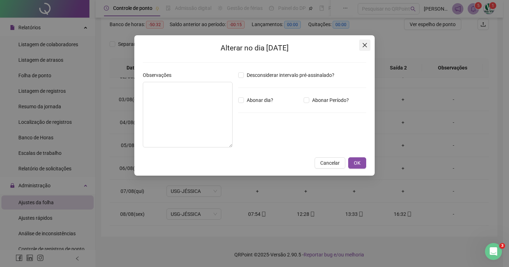
click at [363, 45] on icon "close" at bounding box center [364, 45] width 4 height 4
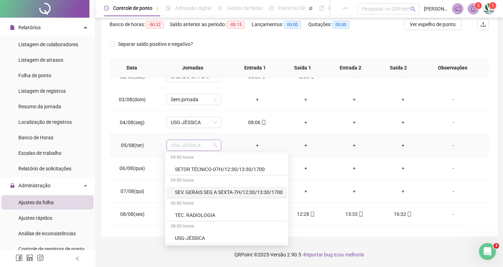
click at [193, 147] on span "USG-JÉSSICA" at bounding box center [194, 145] width 46 height 11
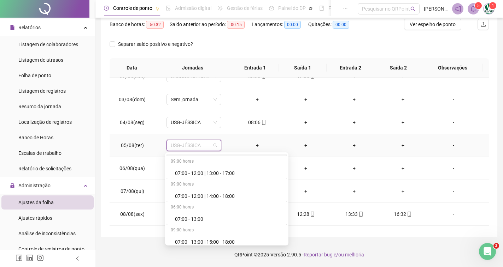
scroll to position [0, 0]
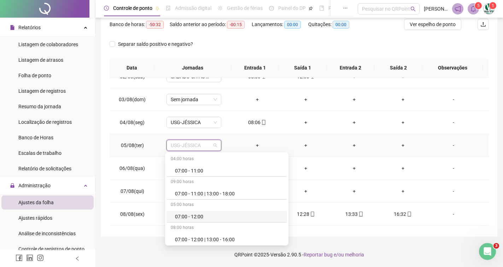
drag, startPoint x: 449, startPoint y: 142, endPoint x: 440, endPoint y: 145, distance: 9.7
click at [449, 142] on div "-" at bounding box center [453, 146] width 42 height 8
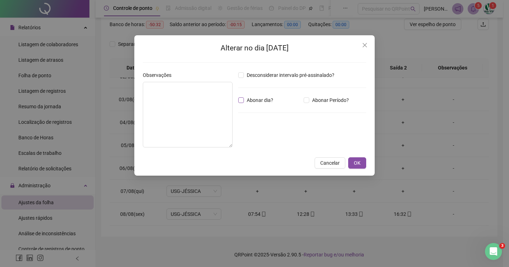
click at [259, 103] on span "Abonar dia?" at bounding box center [260, 100] width 32 height 8
click at [205, 97] on textarea at bounding box center [188, 115] width 90 height 66
type textarea "*"
type textarea "**********"
click at [363, 169] on div "**********" at bounding box center [254, 105] width 240 height 141
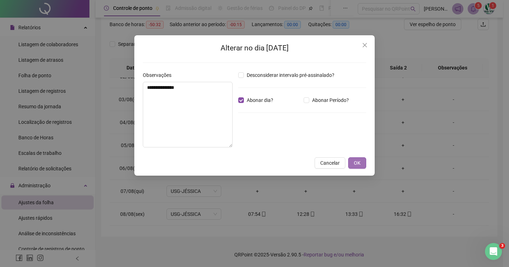
click at [363, 165] on button "OK" at bounding box center [357, 163] width 18 height 11
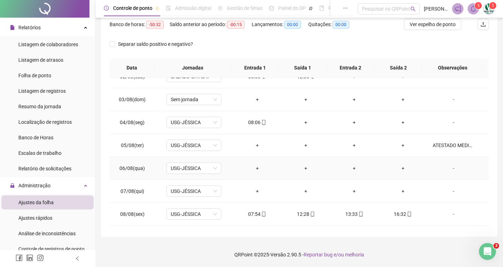
click at [449, 171] on div "-" at bounding box center [453, 169] width 42 height 8
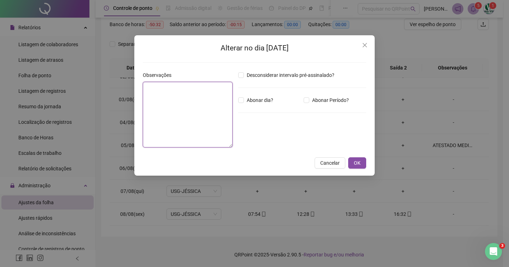
click at [194, 84] on textarea at bounding box center [188, 115] width 90 height 66
click at [256, 101] on span "Abonar dia?" at bounding box center [260, 100] width 32 height 8
click at [190, 96] on textarea at bounding box center [188, 115] width 90 height 66
type textarea "**********"
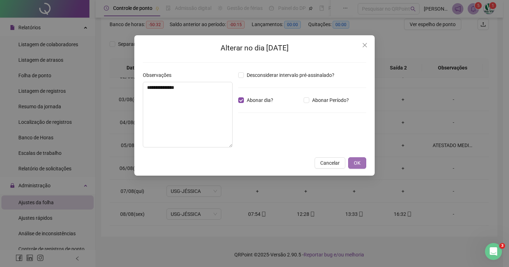
click at [352, 162] on button "OK" at bounding box center [357, 163] width 18 height 11
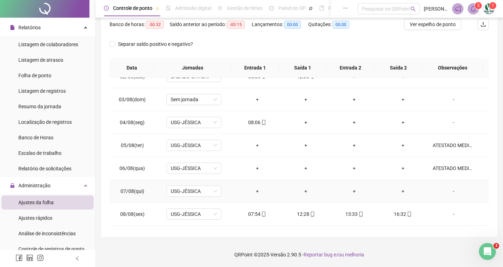
click at [449, 192] on div "-" at bounding box center [453, 192] width 42 height 8
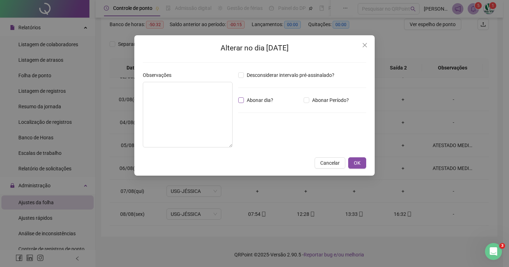
click at [257, 102] on span "Abonar dia?" at bounding box center [260, 100] width 32 height 8
click at [203, 96] on textarea at bounding box center [188, 115] width 90 height 66
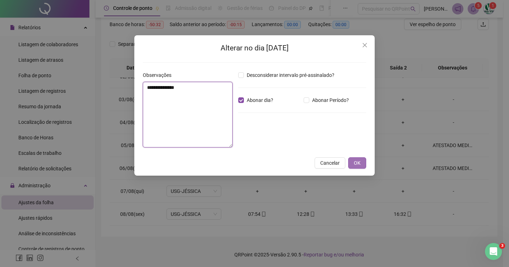
type textarea "**********"
click at [360, 162] on span "OK" at bounding box center [357, 163] width 7 height 8
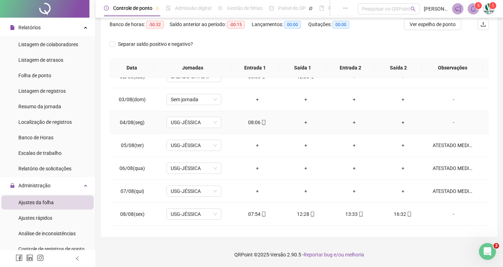
click at [447, 121] on div "-" at bounding box center [453, 123] width 42 height 8
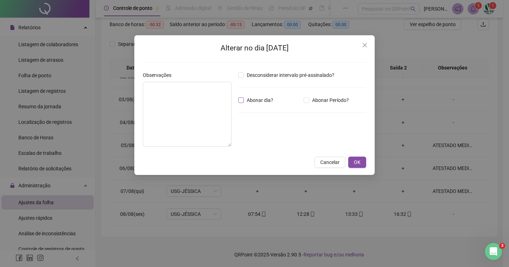
click at [247, 99] on span "Abonar dia?" at bounding box center [260, 100] width 32 height 8
click at [208, 90] on textarea at bounding box center [187, 114] width 89 height 65
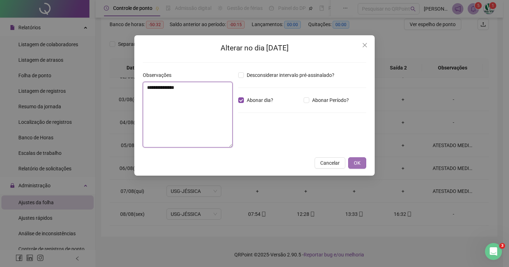
type textarea "**********"
click at [360, 160] on span "OK" at bounding box center [357, 163] width 7 height 8
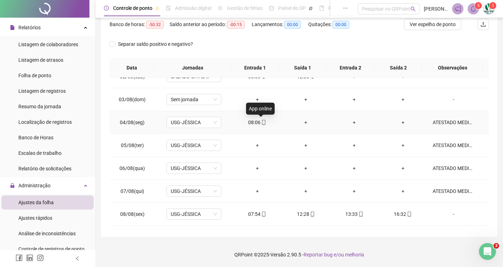
click at [261, 122] on icon "mobile" at bounding box center [263, 122] width 5 height 5
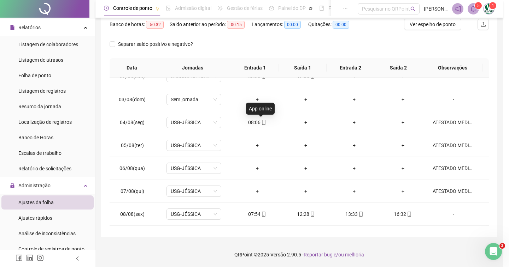
type input "**********"
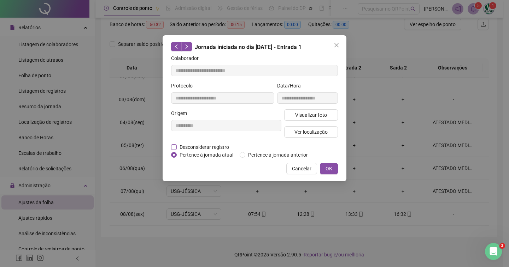
click at [207, 146] on span "Desconsiderar registro" at bounding box center [204, 147] width 55 height 8
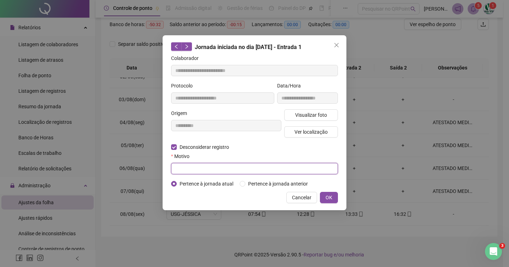
click at [220, 165] on input "text" at bounding box center [254, 168] width 167 height 11
type input "********"
click at [326, 194] on span "OK" at bounding box center [328, 198] width 7 height 8
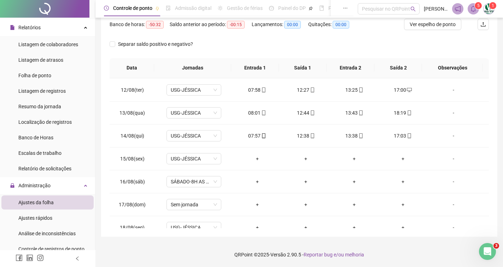
scroll to position [262, 0]
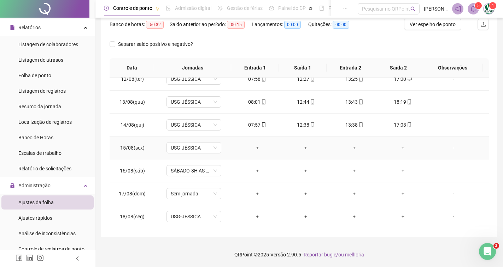
click at [255, 150] on div "+" at bounding box center [256, 148] width 37 height 8
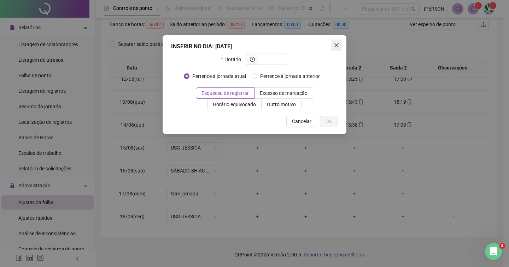
click at [338, 43] on icon "close" at bounding box center [336, 45] width 4 height 4
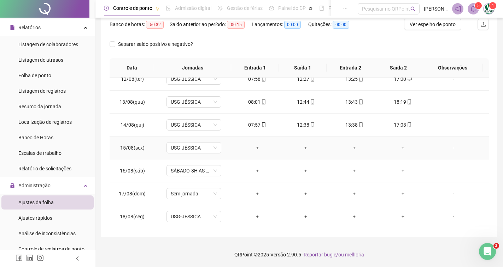
click at [257, 149] on div "+" at bounding box center [256, 148] width 37 height 8
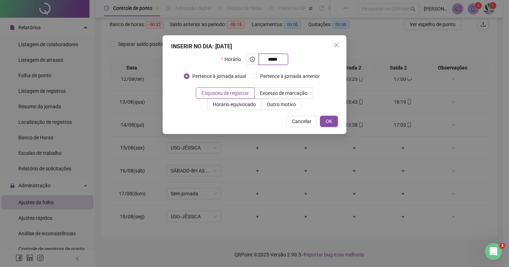
type input "*****"
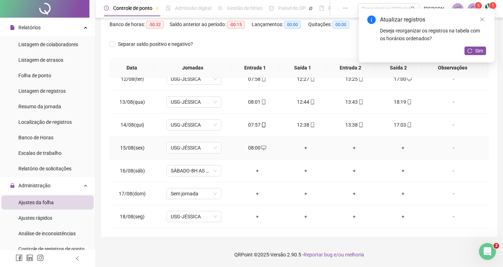
click at [309, 146] on div "+" at bounding box center [305, 148] width 37 height 8
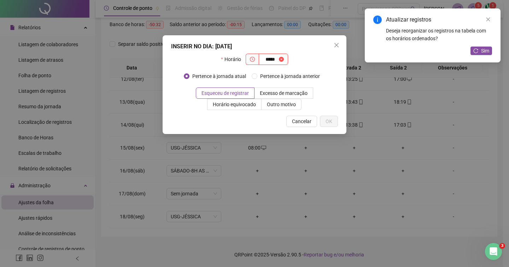
type input "*****"
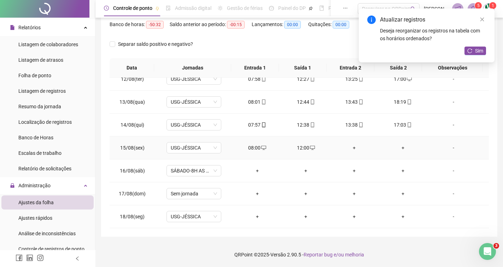
click at [348, 148] on div "+" at bounding box center [354, 148] width 37 height 8
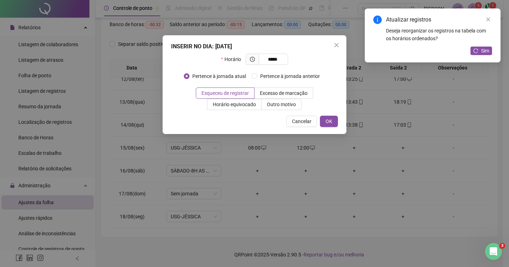
type input "*****"
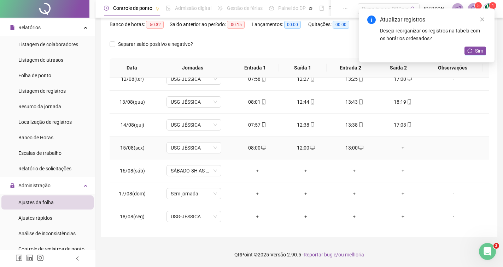
click at [398, 149] on div "+" at bounding box center [402, 148] width 37 height 8
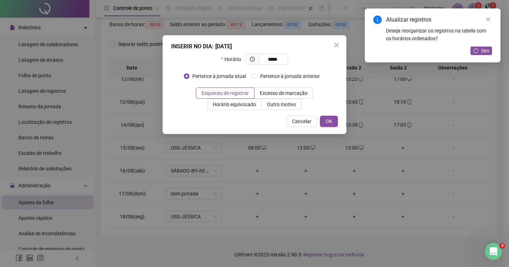
type input "*****"
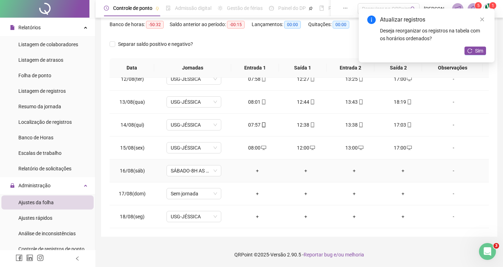
click at [448, 169] on div "-" at bounding box center [453, 171] width 42 height 8
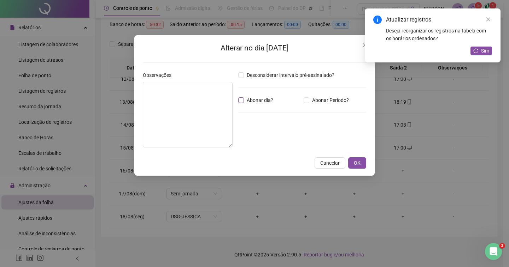
click at [247, 99] on span "Abonar dia?" at bounding box center [260, 100] width 32 height 8
click at [358, 167] on button "OK" at bounding box center [357, 163] width 18 height 11
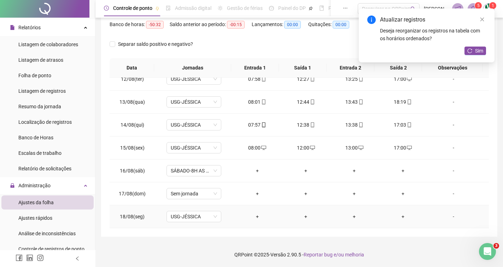
click at [449, 218] on div "-" at bounding box center [453, 217] width 42 height 8
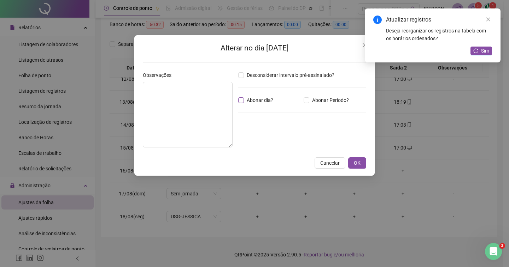
click at [261, 100] on span "Abonar dia?" at bounding box center [260, 100] width 32 height 8
click at [358, 165] on span "OK" at bounding box center [357, 163] width 7 height 8
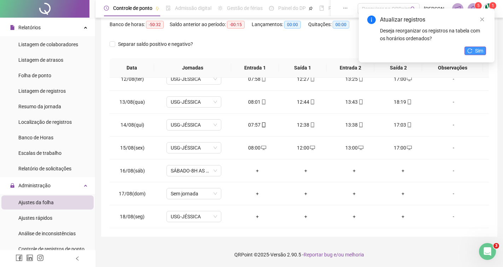
click at [469, 50] on icon "reload" at bounding box center [469, 50] width 5 height 5
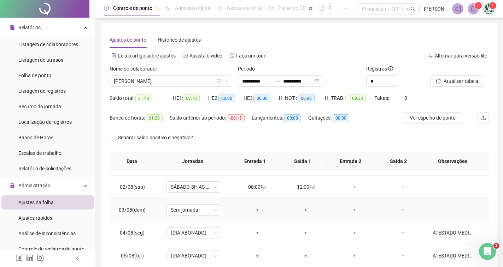
scroll to position [0, 0]
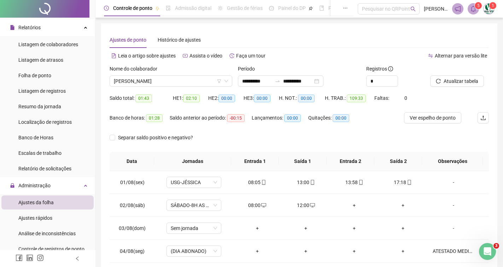
click at [444, 87] on div "Atualizar tabela" at bounding box center [459, 79] width 64 height 28
click at [445, 84] on span "Atualizar tabela" at bounding box center [460, 81] width 35 height 8
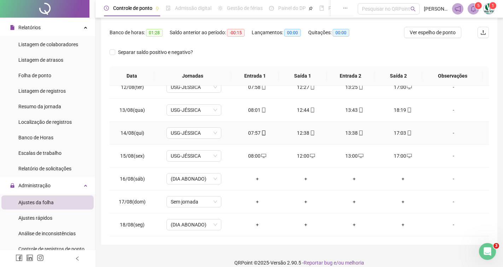
scroll to position [94, 0]
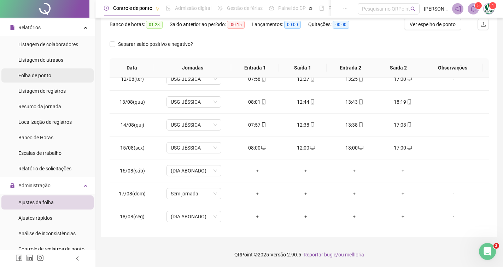
click at [38, 69] on div "Folha de ponto" at bounding box center [34, 76] width 33 height 14
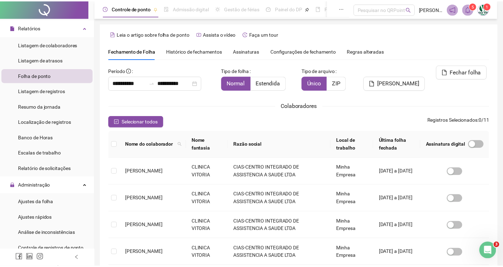
scroll to position [11, 0]
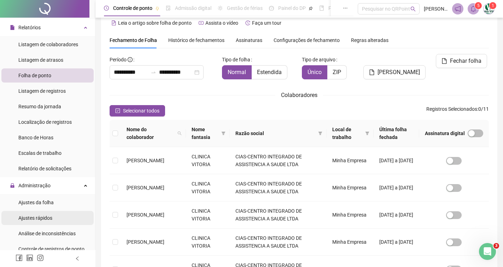
click at [52, 224] on div "Ajustes rápidos" at bounding box center [35, 218] width 34 height 14
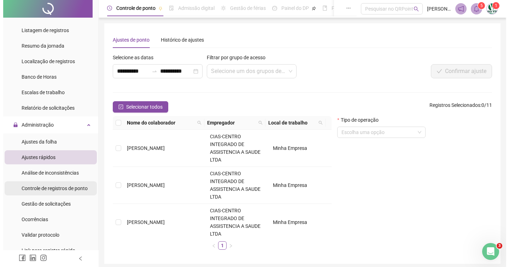
scroll to position [212, 0]
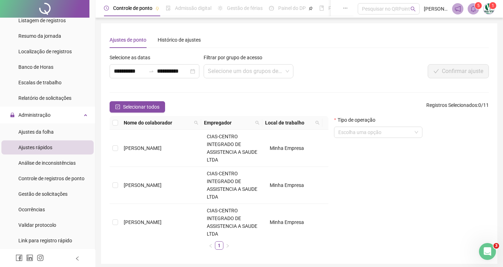
click at [53, 129] on span "Ajustes da folha" at bounding box center [35, 132] width 35 height 6
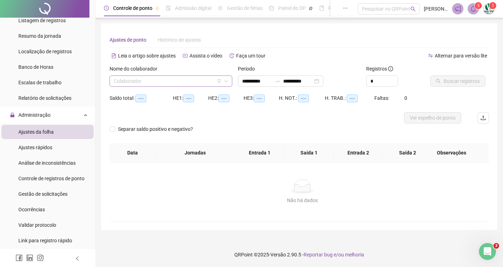
click at [136, 78] on input "search" at bounding box center [168, 81] width 108 height 11
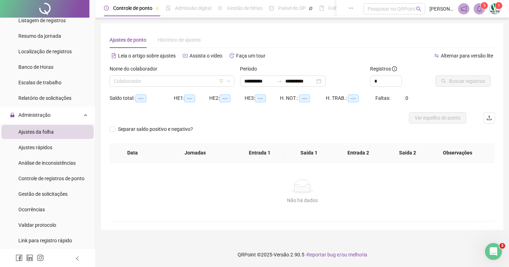
type input "**********"
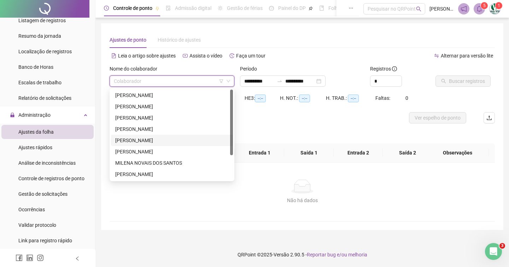
scroll to position [34, 0]
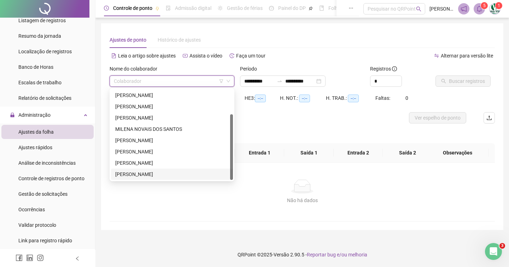
click at [135, 174] on div "[PERSON_NAME]" at bounding box center [171, 175] width 113 height 8
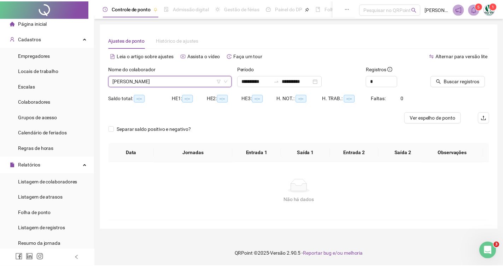
scroll to position [0, 0]
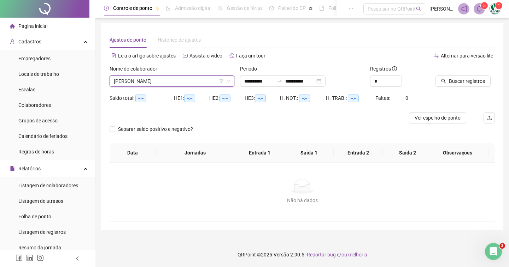
click at [48, 102] on span "Colaboradores" at bounding box center [34, 105] width 32 height 6
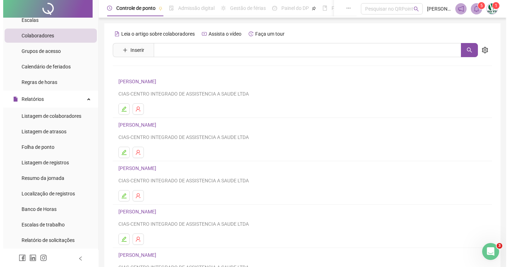
scroll to position [71, 0]
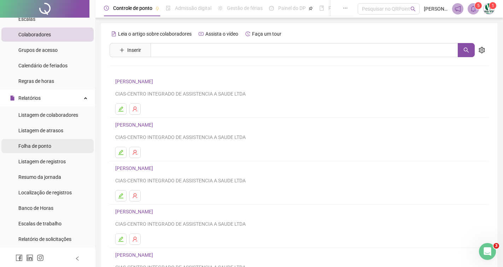
click at [40, 143] on span "Folha de ponto" at bounding box center [34, 146] width 33 height 6
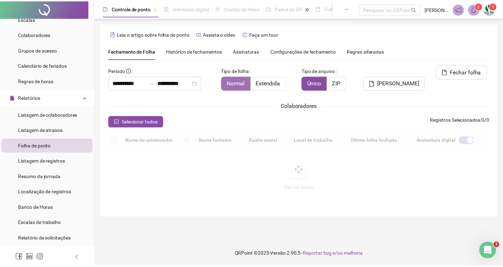
scroll to position [11, 0]
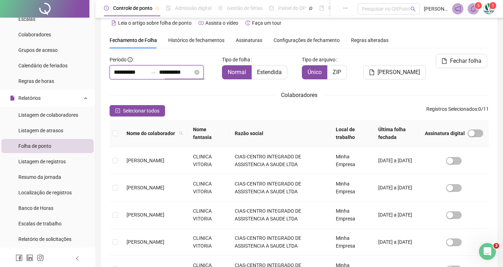
click at [169, 72] on input "**********" at bounding box center [176, 72] width 34 height 8
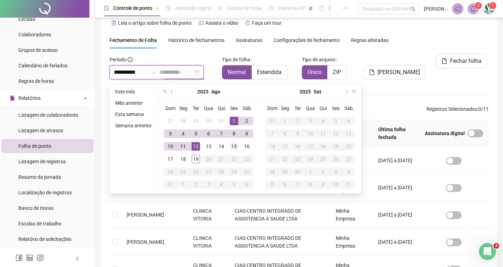
type input "**********"
click at [229, 149] on td "15" at bounding box center [233, 146] width 13 height 13
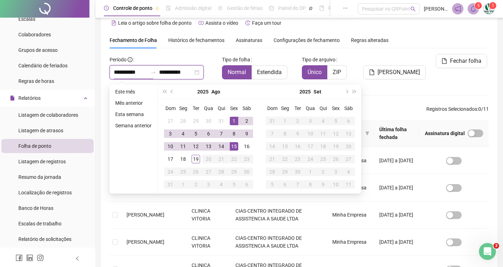
type input "**********"
click at [377, 102] on div "**********" at bounding box center [298, 248] width 379 height 388
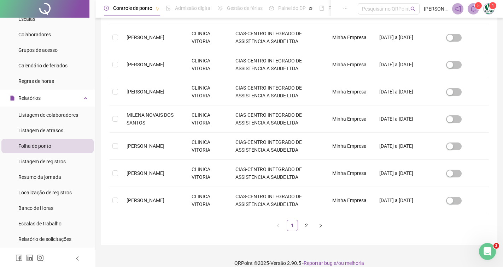
scroll to position [224, 0]
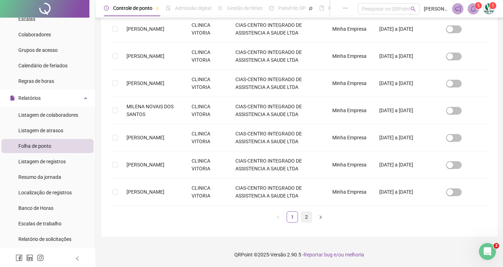
click at [305, 219] on link "2" at bounding box center [306, 217] width 11 height 11
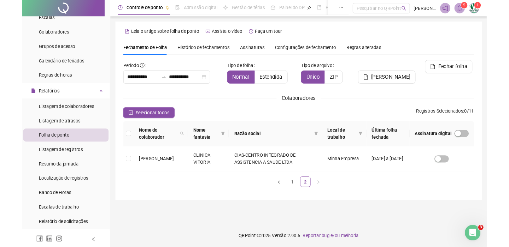
scroll to position [0, 0]
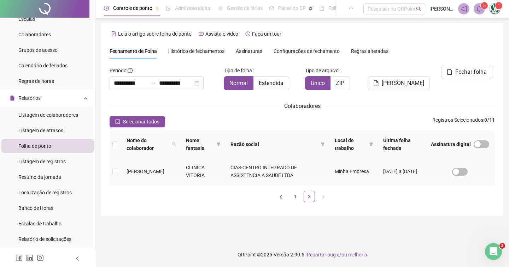
click at [146, 174] on span "[PERSON_NAME]" at bounding box center [145, 172] width 38 height 6
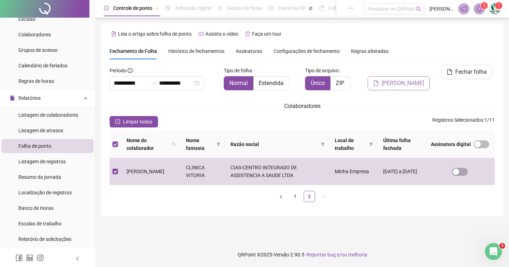
click at [419, 76] on button "[PERSON_NAME]" at bounding box center [398, 83] width 62 height 14
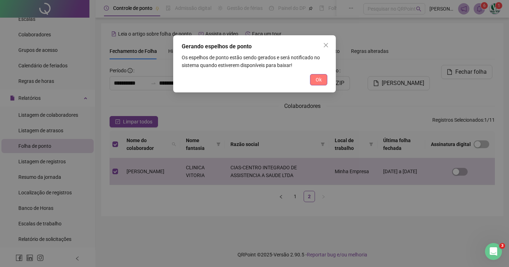
click at [318, 83] on span "Ok" at bounding box center [318, 80] width 6 height 8
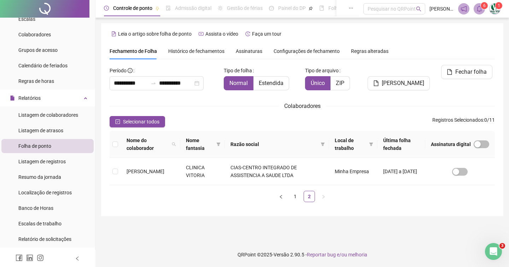
click at [481, 8] on sup "6" at bounding box center [483, 5] width 7 height 7
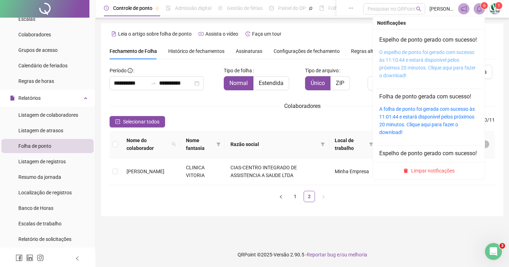
click at [418, 70] on link "O espelho de ponto foi gerado com sucesso às 11:10:44 e estará disponível pelos…" at bounding box center [427, 63] width 96 height 29
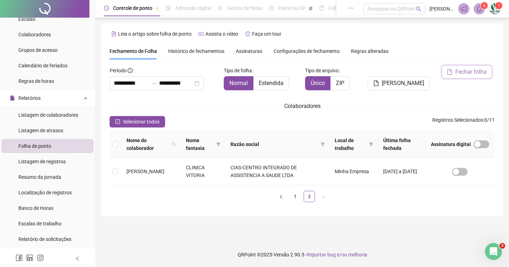
click at [474, 73] on span "Fechar folha" at bounding box center [470, 72] width 31 height 8
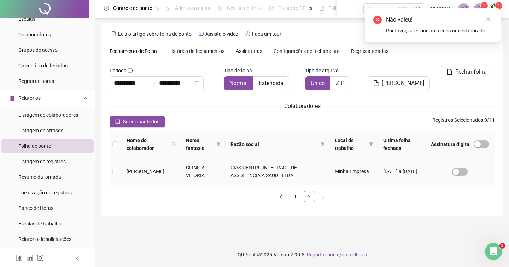
click at [138, 172] on td "[PERSON_NAME]" at bounding box center [150, 171] width 59 height 27
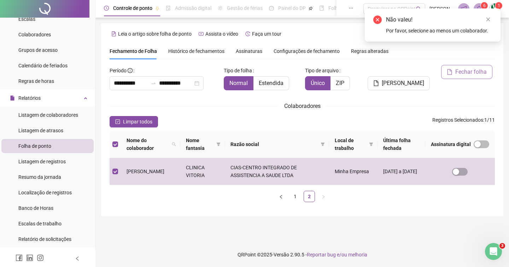
click at [467, 67] on button "Fechar folha" at bounding box center [466, 72] width 51 height 14
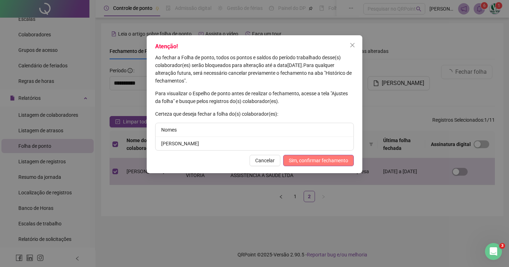
click at [321, 165] on button "Sim, confirmar fechamento" at bounding box center [318, 160] width 71 height 11
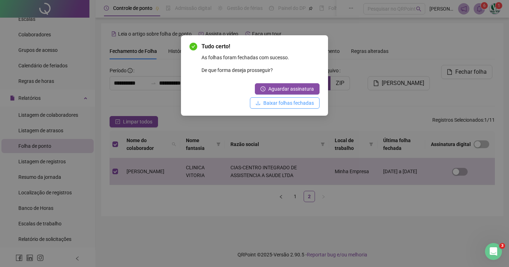
click at [269, 102] on span "Baixar folhas fechadas" at bounding box center [288, 103] width 51 height 8
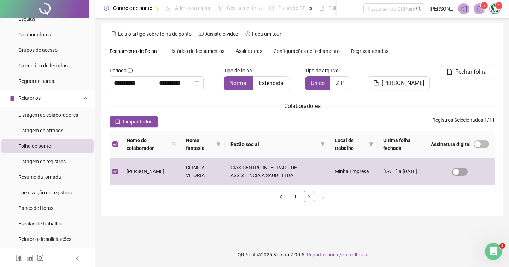
click at [476, 10] on icon "bell" at bounding box center [479, 9] width 6 height 6
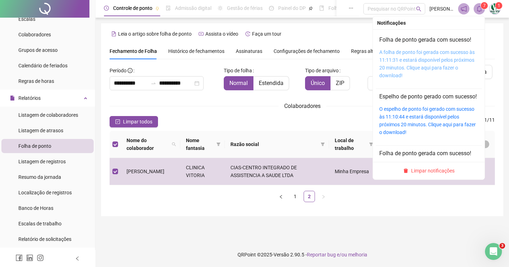
click at [391, 61] on link "A folha de ponto foi gerada com sucesso às 11:11:31 e estará disponível pelos p…" at bounding box center [426, 63] width 95 height 29
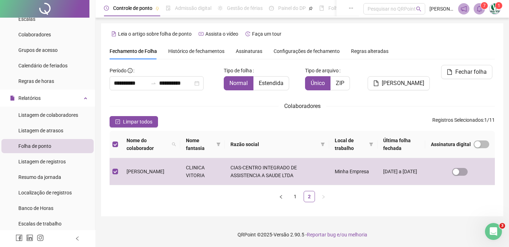
click at [200, 51] on span "Histórico de fechamentos" at bounding box center [196, 51] width 56 height 6
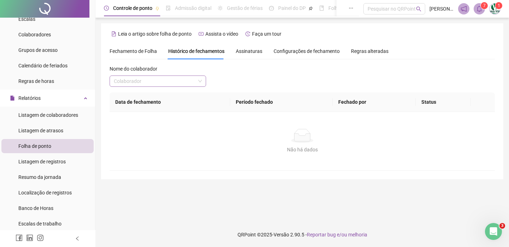
click at [153, 85] on input "search" at bounding box center [155, 81] width 82 height 11
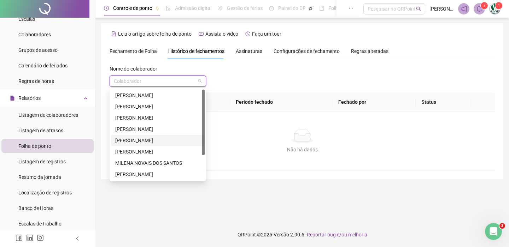
scroll to position [34, 0]
click at [162, 178] on div "[PERSON_NAME]" at bounding box center [157, 175] width 85 height 8
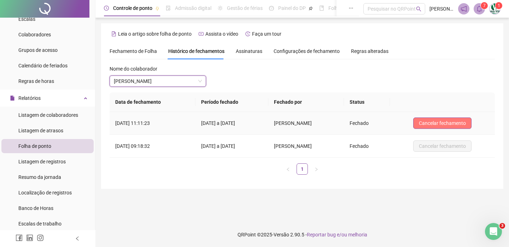
click at [441, 118] on button "Cancelar fechamento" at bounding box center [442, 123] width 58 height 11
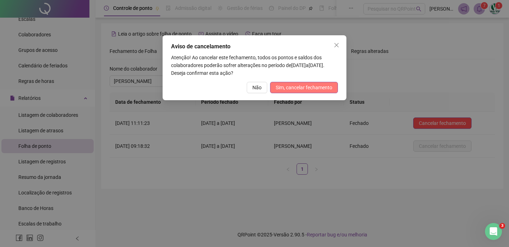
click at [305, 82] on button "Sim, cancelar fechamento" at bounding box center [304, 87] width 68 height 11
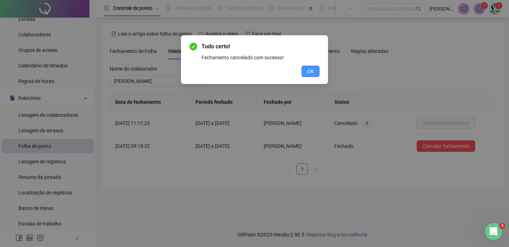
click at [307, 69] on button "OK" at bounding box center [310, 71] width 18 height 11
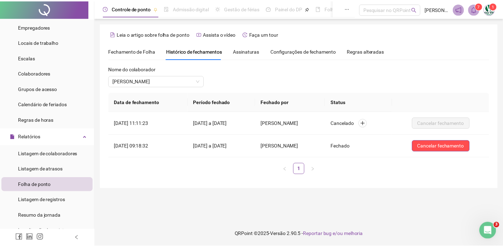
scroll to position [0, 0]
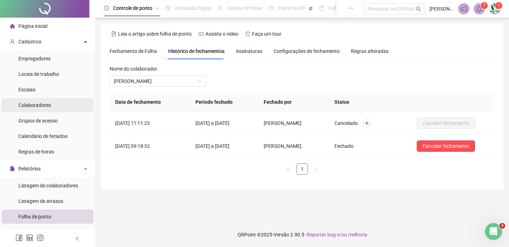
click at [31, 106] on span "Colaboradores" at bounding box center [34, 105] width 32 height 6
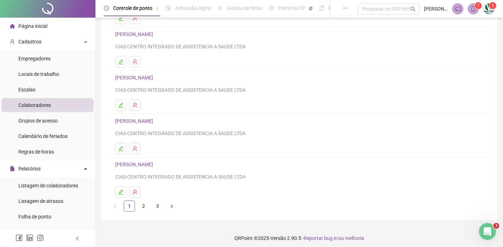
scroll to position [94, 0]
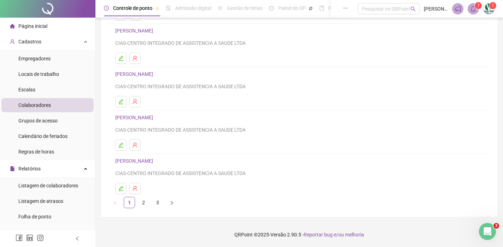
click at [156, 196] on li "[PERSON_NAME] SANDE CIAS-CENTRO INTEGRADO DE ASSISTENCIA A SAUDE LTDA" at bounding box center [298, 175] width 379 height 43
click at [156, 199] on link "3" at bounding box center [157, 202] width 11 height 11
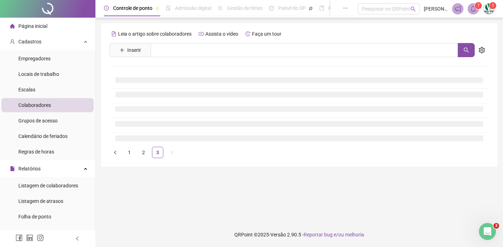
scroll to position [0, 0]
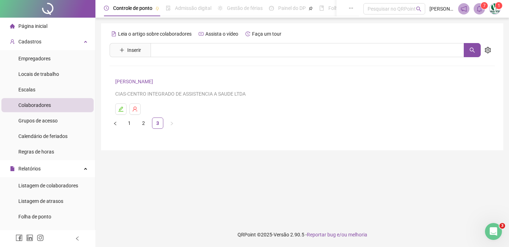
click at [150, 84] on link "[PERSON_NAME]" at bounding box center [135, 82] width 40 height 6
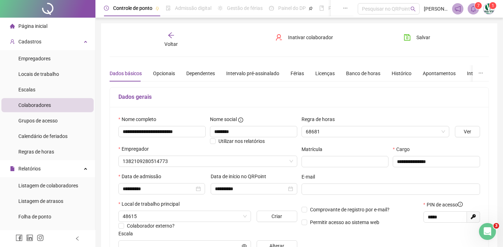
type input "**********"
click at [366, 67] on div "Banco de horas" at bounding box center [363, 73] width 34 height 16
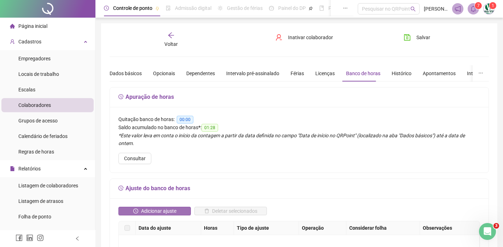
click at [180, 207] on button "Adicionar ajuste" at bounding box center [154, 211] width 72 height 8
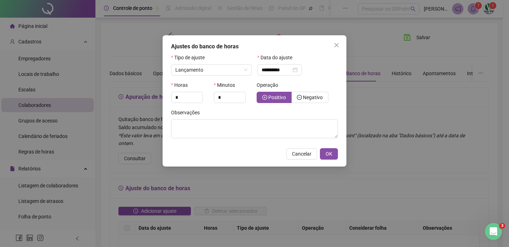
click at [218, 76] on div at bounding box center [211, 79] width 81 height 6
click at [223, 73] on span "Lançamento" at bounding box center [211, 70] width 72 height 11
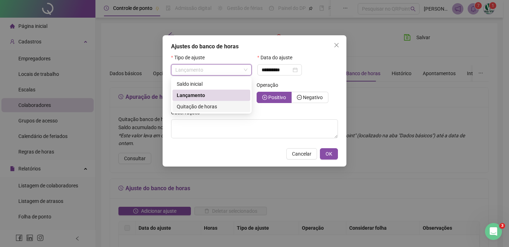
click at [224, 106] on div "Quitação de horas" at bounding box center [211, 107] width 69 height 8
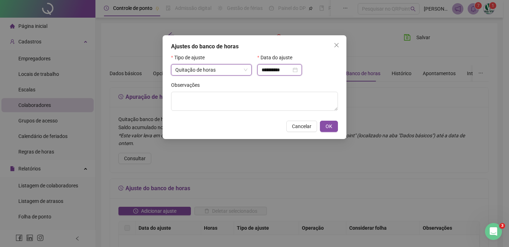
click at [276, 72] on input "**********" at bounding box center [276, 70] width 30 height 8
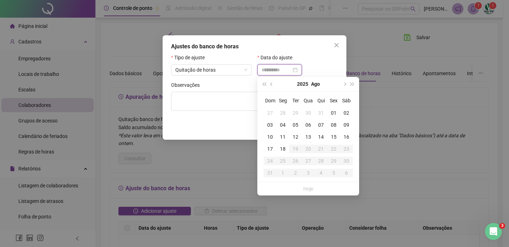
type input "**********"
click at [332, 136] on div "15" at bounding box center [333, 137] width 13 height 8
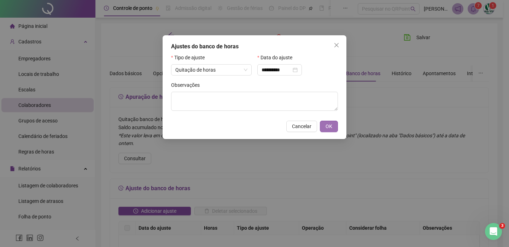
click at [331, 128] on span "OK" at bounding box center [328, 127] width 7 height 8
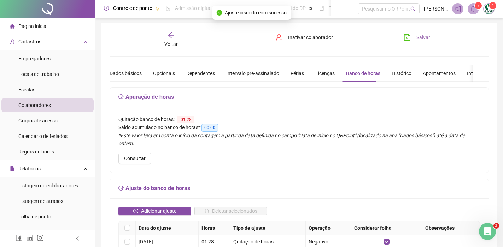
click at [417, 38] on span "Salvar" at bounding box center [423, 38] width 14 height 8
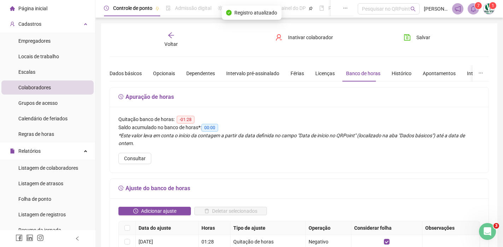
scroll to position [35, 0]
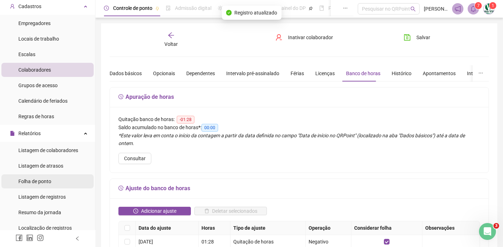
click at [54, 185] on li "Folha de ponto" at bounding box center [47, 181] width 92 height 14
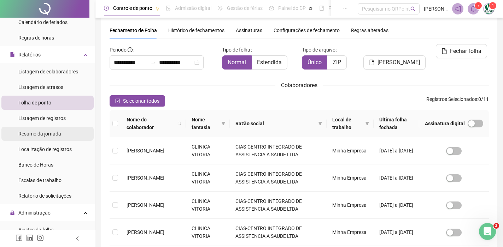
scroll to position [106, 0]
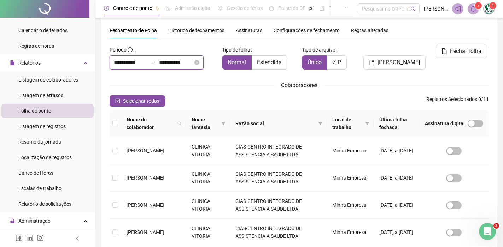
click at [188, 60] on input "**********" at bounding box center [176, 62] width 34 height 8
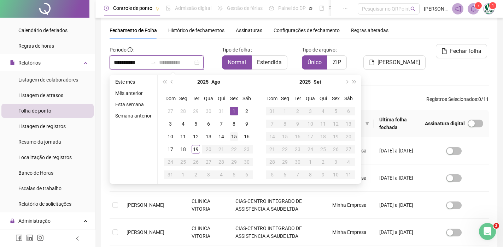
type input "**********"
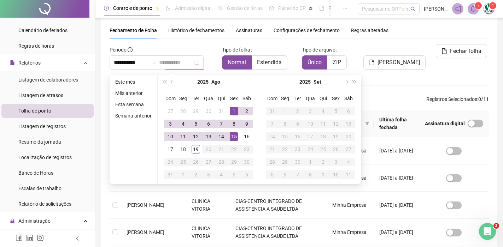
click at [234, 134] on div "15" at bounding box center [234, 136] width 8 height 8
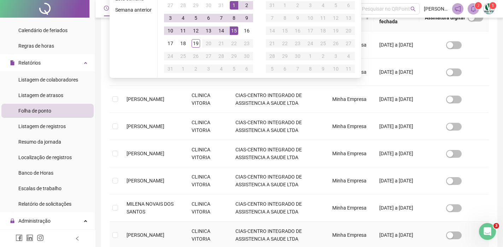
scroll to position [233, 0]
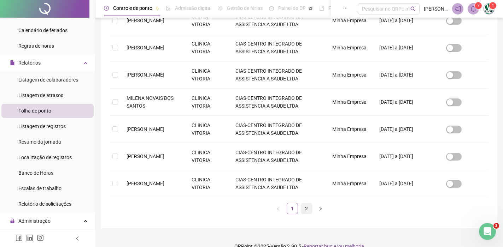
click at [304, 205] on div "Nome do colaborador Nome fantasia Razão social Local de trabalho Última folha f…" at bounding box center [298, 56] width 379 height 316
click at [306, 207] on link "2" at bounding box center [306, 208] width 11 height 11
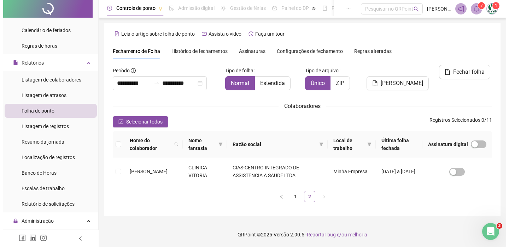
scroll to position [0, 0]
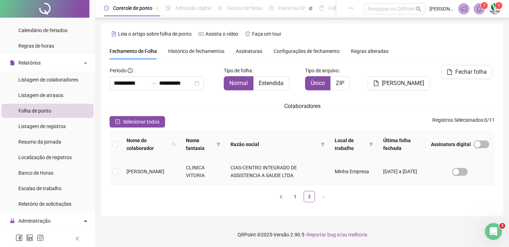
click at [150, 174] on span "[PERSON_NAME]" at bounding box center [145, 172] width 38 height 6
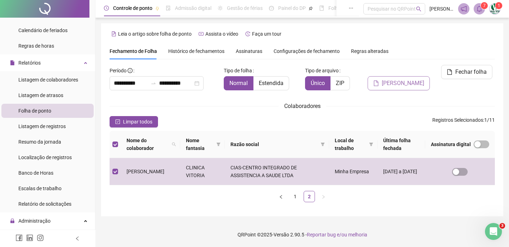
click at [406, 76] on button "[PERSON_NAME]" at bounding box center [398, 83] width 62 height 14
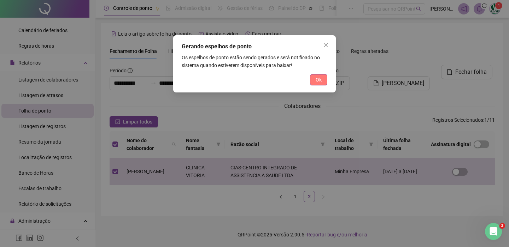
click at [319, 78] on span "Ok" at bounding box center [318, 80] width 6 height 8
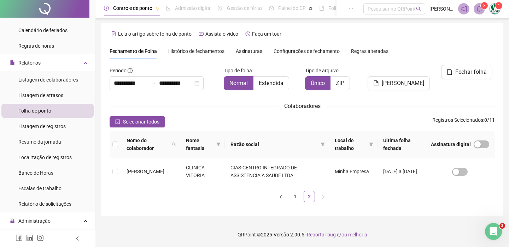
click at [482, 8] on sup "8" at bounding box center [483, 5] width 7 height 7
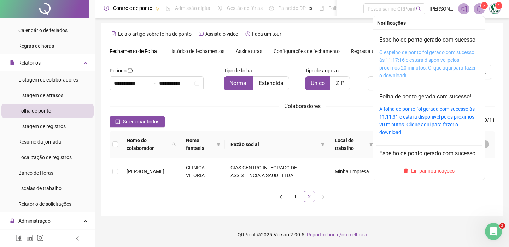
click at [403, 70] on link "O espelho de ponto foi gerado com sucesso às 11:17:16 e estará disponível pelos…" at bounding box center [427, 63] width 96 height 29
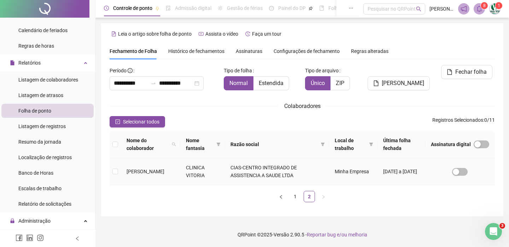
click at [139, 172] on td "[PERSON_NAME]" at bounding box center [150, 171] width 59 height 27
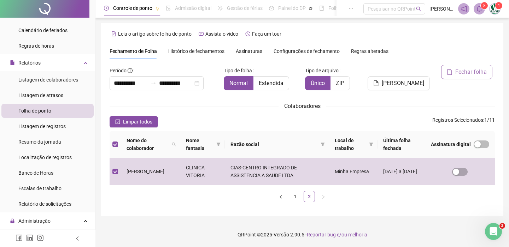
click at [450, 71] on icon "file" at bounding box center [449, 72] width 5 height 6
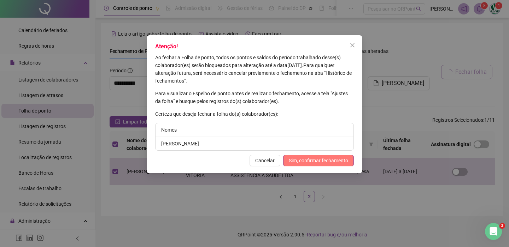
click at [326, 162] on span "Sim, confirmar fechamento" at bounding box center [318, 161] width 59 height 8
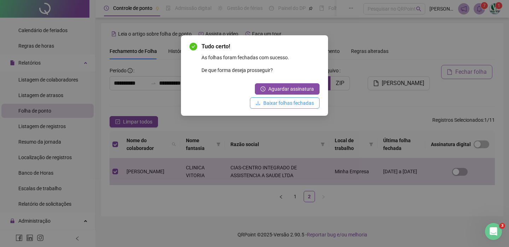
click at [280, 100] on span "Baixar folhas fechadas" at bounding box center [288, 103] width 51 height 8
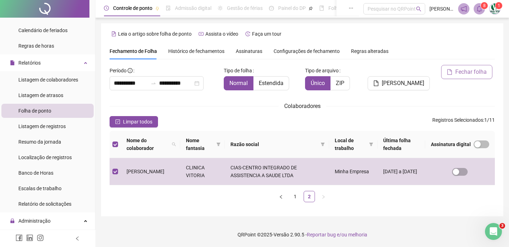
click at [483, 8] on span "8" at bounding box center [484, 5] width 2 height 5
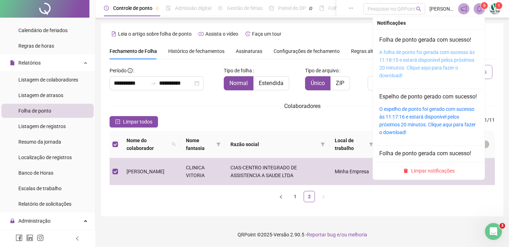
click at [444, 57] on link "A folha de ponto foi gerada com sucesso às 11:18:15 e estará disponível pelos p…" at bounding box center [426, 63] width 95 height 29
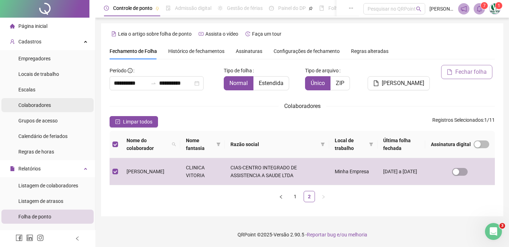
click at [45, 105] on span "Colaboradores" at bounding box center [34, 105] width 32 height 6
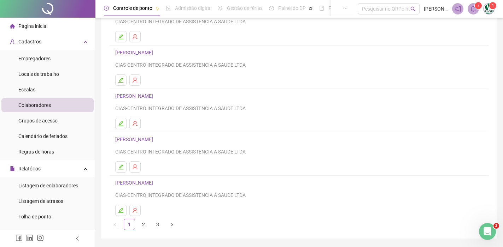
scroll to position [94, 0]
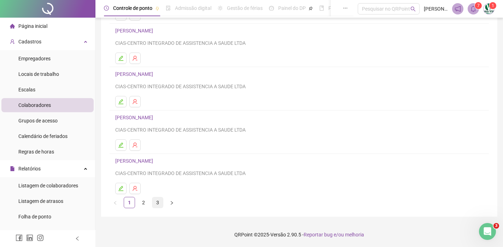
click at [154, 201] on link "3" at bounding box center [157, 202] width 11 height 11
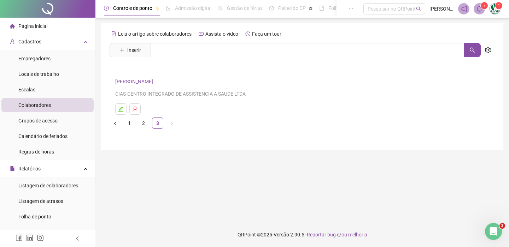
click at [163, 85] on h4 "[PERSON_NAME]" at bounding box center [302, 81] width 374 height 8
click at [155, 83] on link "[PERSON_NAME]" at bounding box center [135, 82] width 40 height 6
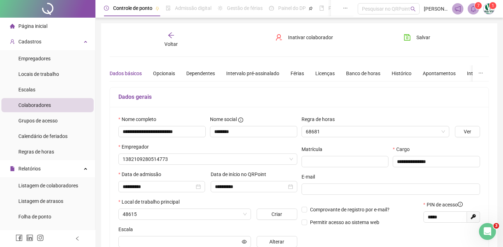
type input "**********"
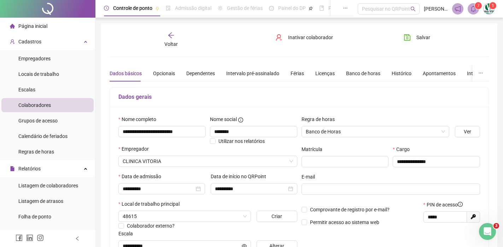
click at [299, 40] on span "Inativar colaborador" at bounding box center [310, 38] width 45 height 8
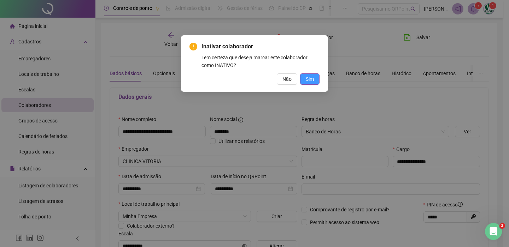
click at [316, 81] on button "Sim" at bounding box center [309, 78] width 19 height 11
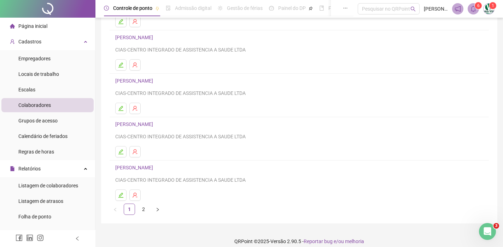
scroll to position [94, 0]
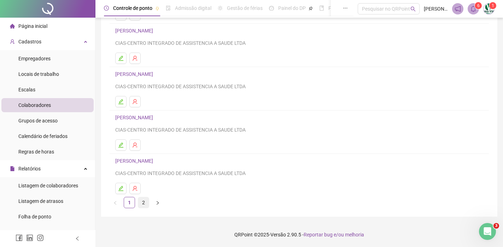
click at [143, 201] on link "2" at bounding box center [143, 202] width 11 height 11
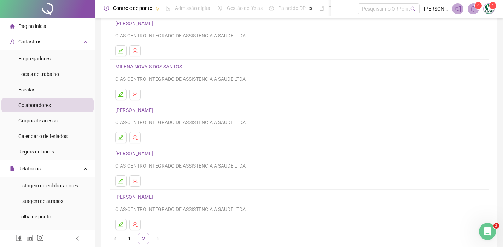
scroll to position [71, 0]
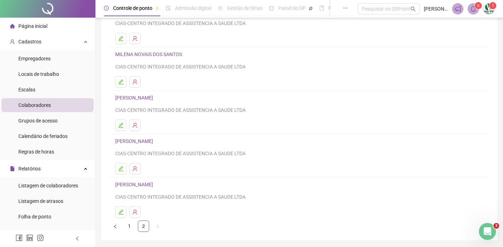
click at [59, 28] on li "Página inicial" at bounding box center [47, 26] width 92 height 14
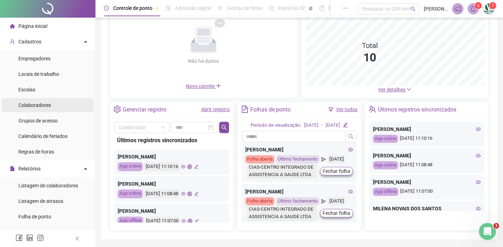
click at [38, 105] on span "Colaboradores" at bounding box center [34, 105] width 32 height 6
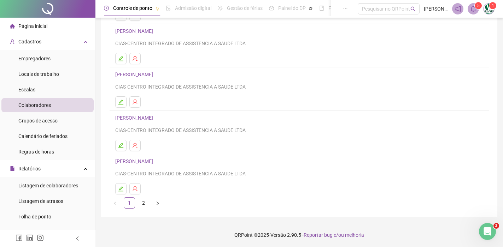
scroll to position [94, 0]
click at [141, 200] on link "2" at bounding box center [143, 202] width 11 height 11
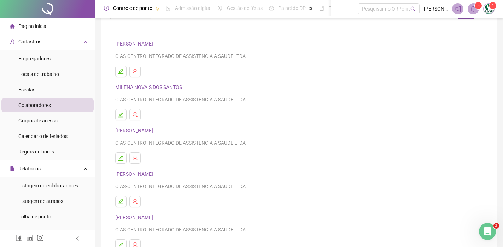
scroll to position [59, 0]
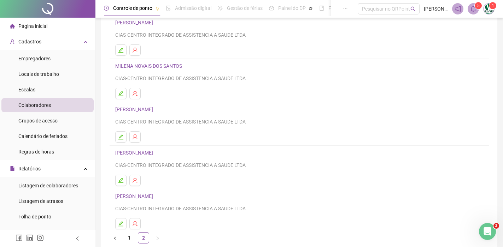
click at [144, 143] on li "[PERSON_NAME] CIAS-CENTRO INTEGRADO DE ASSISTENCIA A SAUDE LTDA" at bounding box center [298, 123] width 379 height 43
click at [155, 154] on link "[PERSON_NAME]" at bounding box center [135, 153] width 40 height 6
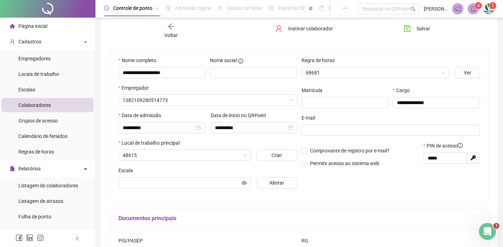
scroll to position [63, 0]
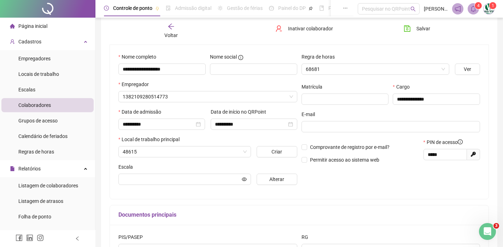
type input "*******"
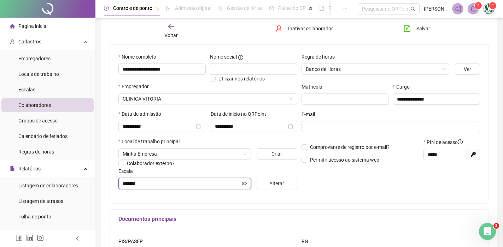
click at [245, 185] on icon "eye" at bounding box center [244, 184] width 5 height 4
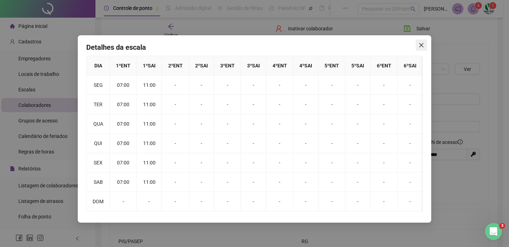
click at [419, 43] on icon "close" at bounding box center [421, 45] width 6 height 6
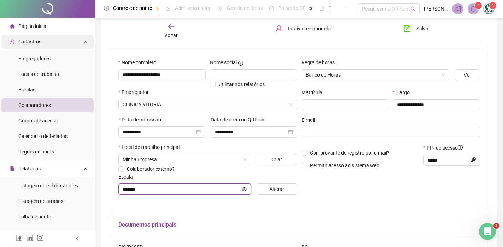
scroll to position [0, 0]
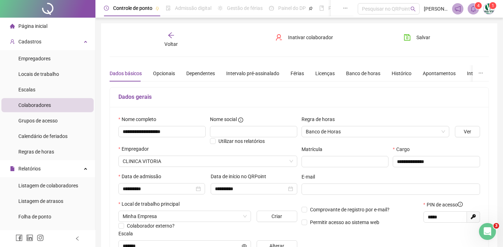
click at [39, 23] on span "Página inicial" at bounding box center [32, 26] width 29 height 6
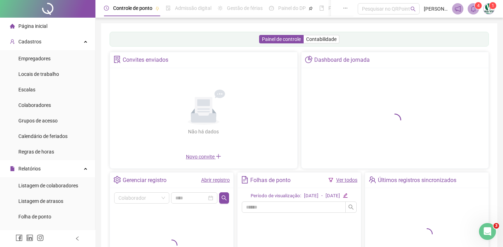
click at [473, 6] on icon "bell" at bounding box center [472, 9] width 5 height 6
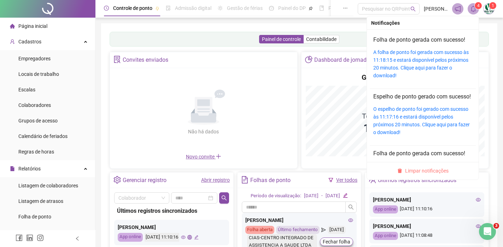
click at [440, 167] on span "Limpar notificações" at bounding box center [426, 171] width 43 height 8
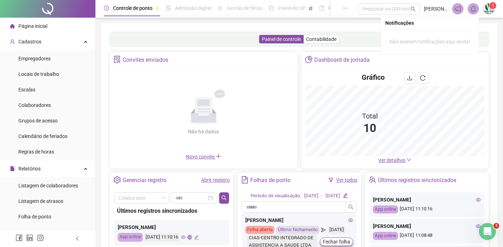
click at [496, 16] on header "Controle de ponto Admissão digital Gestão de férias Painel do DP Folha de pagam…" at bounding box center [298, 9] width 407 height 18
click at [489, 8] on img at bounding box center [488, 9] width 11 height 11
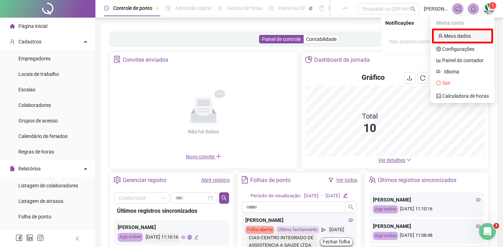
click at [469, 33] on link "Meus dados" at bounding box center [454, 36] width 33 height 6
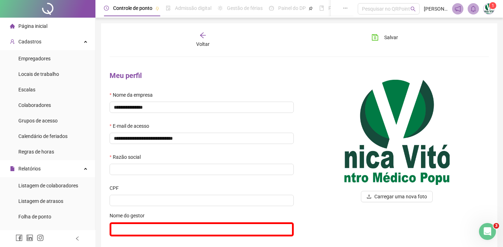
click at [482, 8] on div "1" at bounding box center [473, 8] width 42 height 11
click at [488, 8] on img at bounding box center [488, 9] width 11 height 11
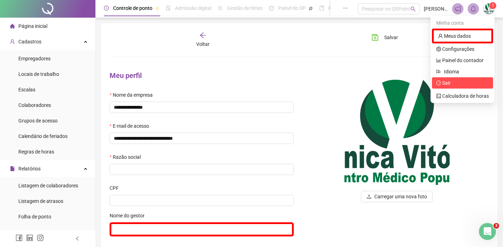
click at [450, 83] on span "Sair" at bounding box center [446, 83] width 8 height 6
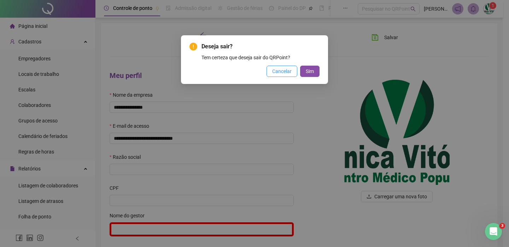
click at [283, 67] on span "Cancelar" at bounding box center [281, 71] width 19 height 8
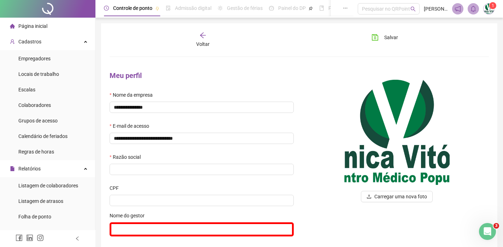
click at [47, 14] on div at bounding box center [47, 9] width 95 height 18
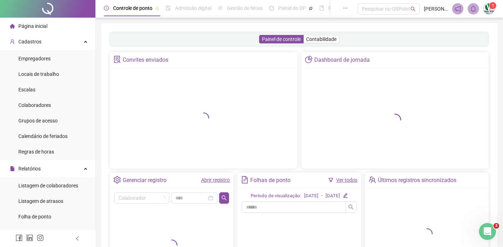
click at [493, 7] on span "1" at bounding box center [492, 5] width 2 height 5
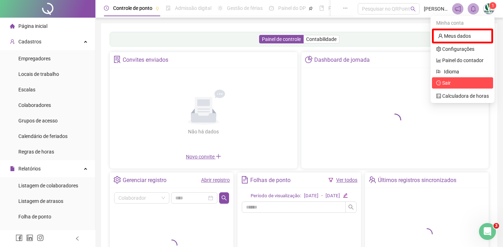
click at [464, 85] on span "Sair" at bounding box center [462, 83] width 53 height 8
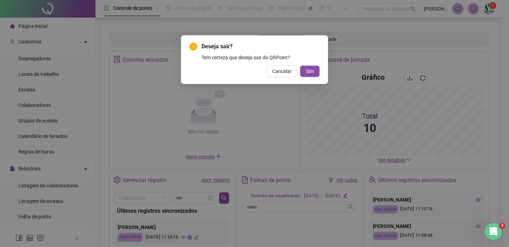
click at [314, 77] on div "Deseja sair? Tem certeza que deseja sair do QRPoint? Cancelar Sim" at bounding box center [254, 59] width 147 height 49
click at [315, 73] on button "Sim" at bounding box center [309, 71] width 19 height 11
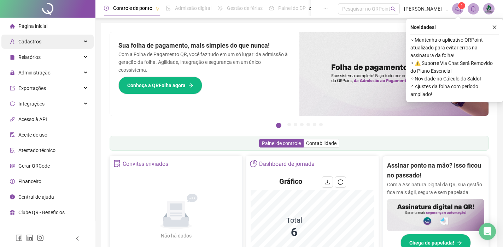
click at [52, 39] on div "Cadastros" at bounding box center [47, 42] width 92 height 14
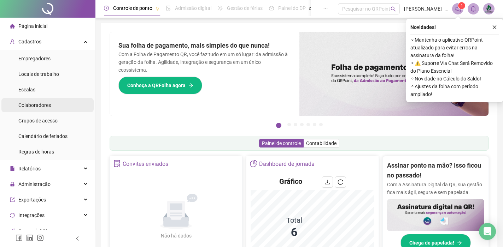
click at [64, 102] on li "Colaboradores" at bounding box center [47, 105] width 92 height 14
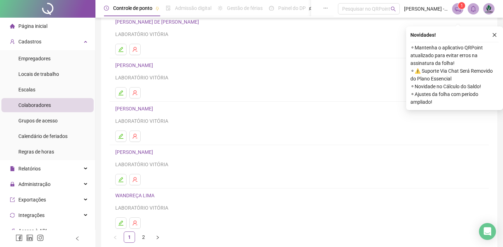
scroll to position [71, 0]
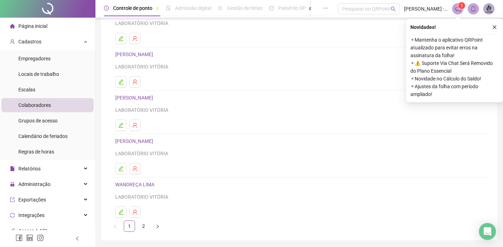
click at [143, 226] on link "2" at bounding box center [143, 226] width 11 height 11
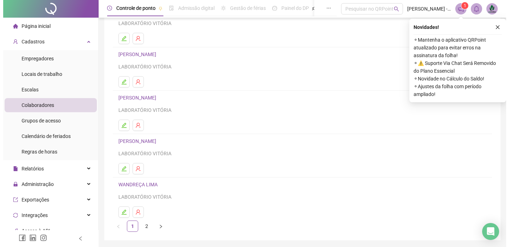
scroll to position [0, 0]
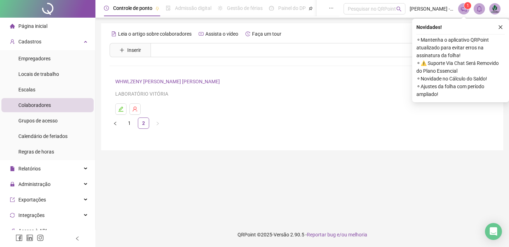
click at [494, 4] on img at bounding box center [494, 9] width 11 height 11
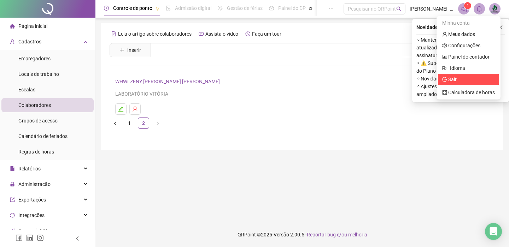
click at [466, 79] on span "Sair" at bounding box center [468, 80] width 53 height 8
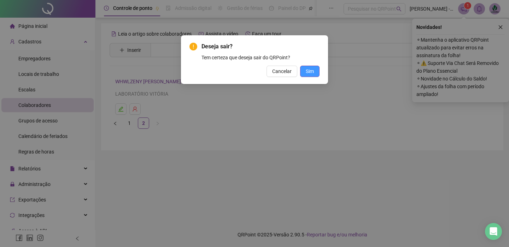
click at [305, 67] on button "Sim" at bounding box center [309, 71] width 19 height 11
